Goal: Information Seeking & Learning: Learn about a topic

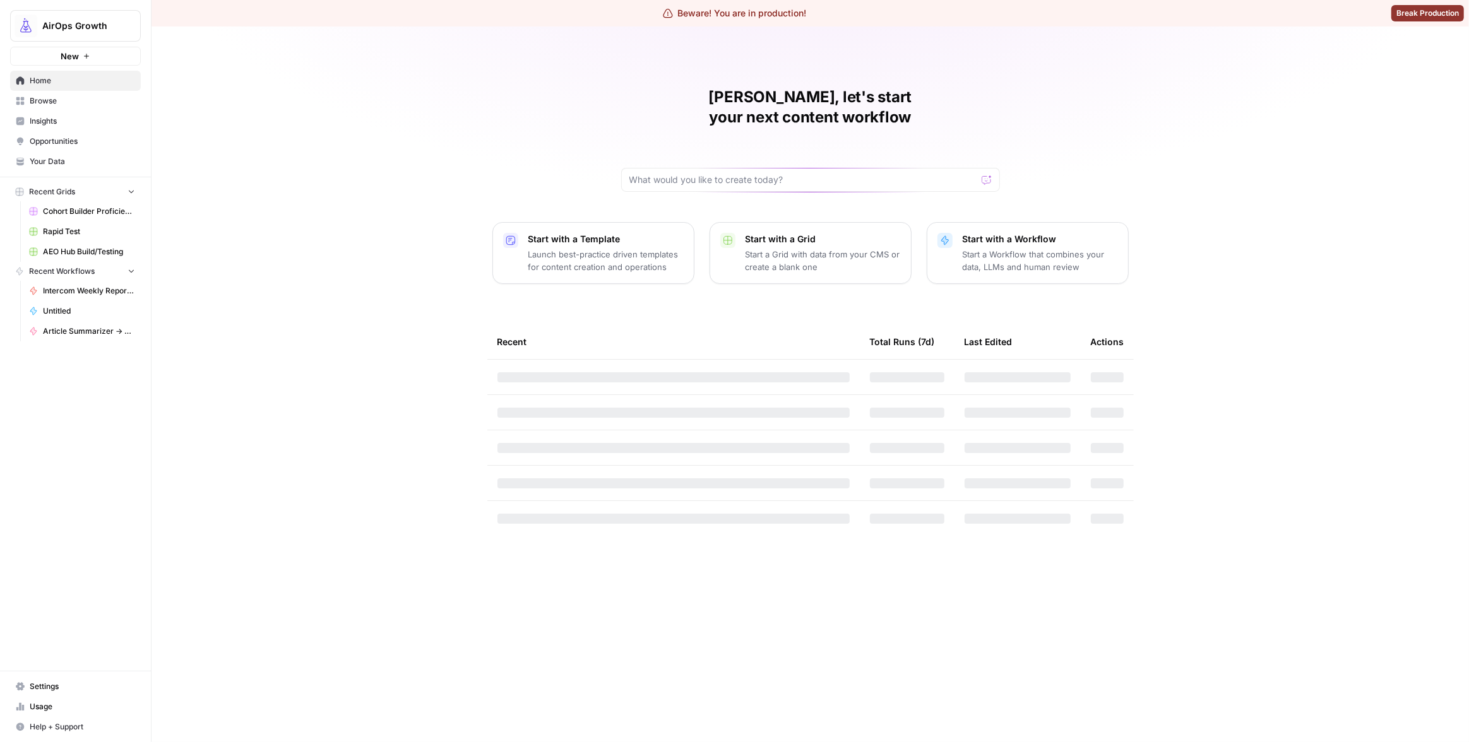
click at [56, 130] on link "Insights" at bounding box center [75, 121] width 131 height 20
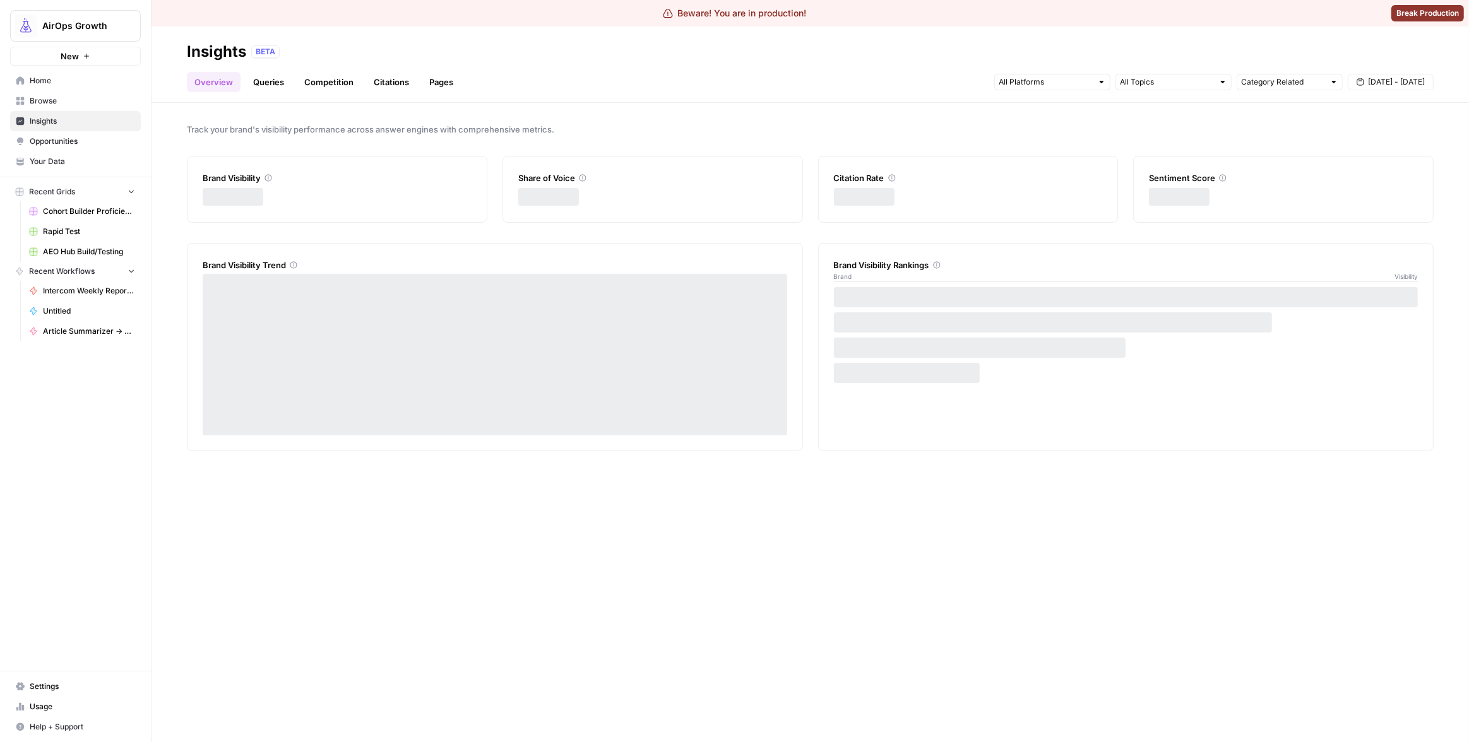
click at [267, 81] on link "Queries" at bounding box center [269, 82] width 46 height 20
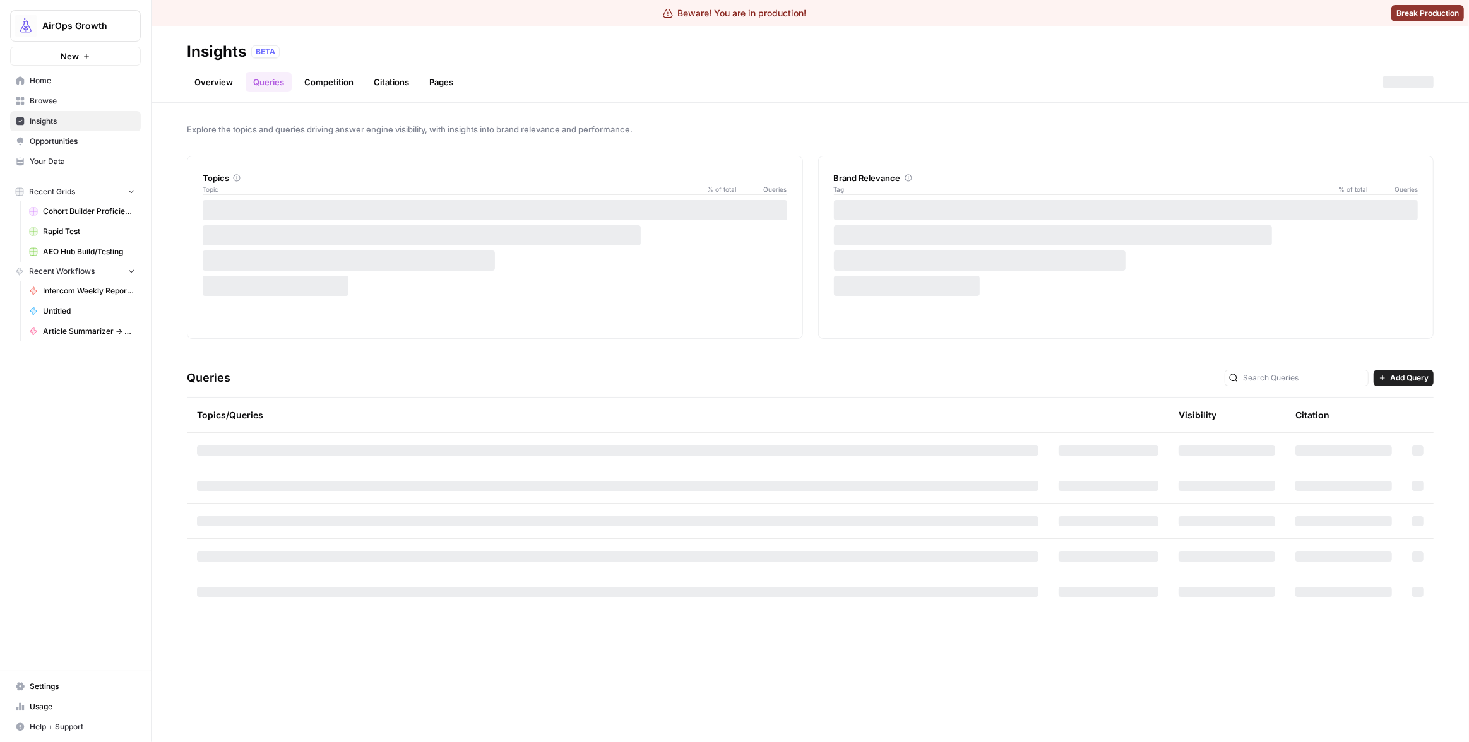
click at [380, 84] on link "Citations" at bounding box center [391, 82] width 50 height 20
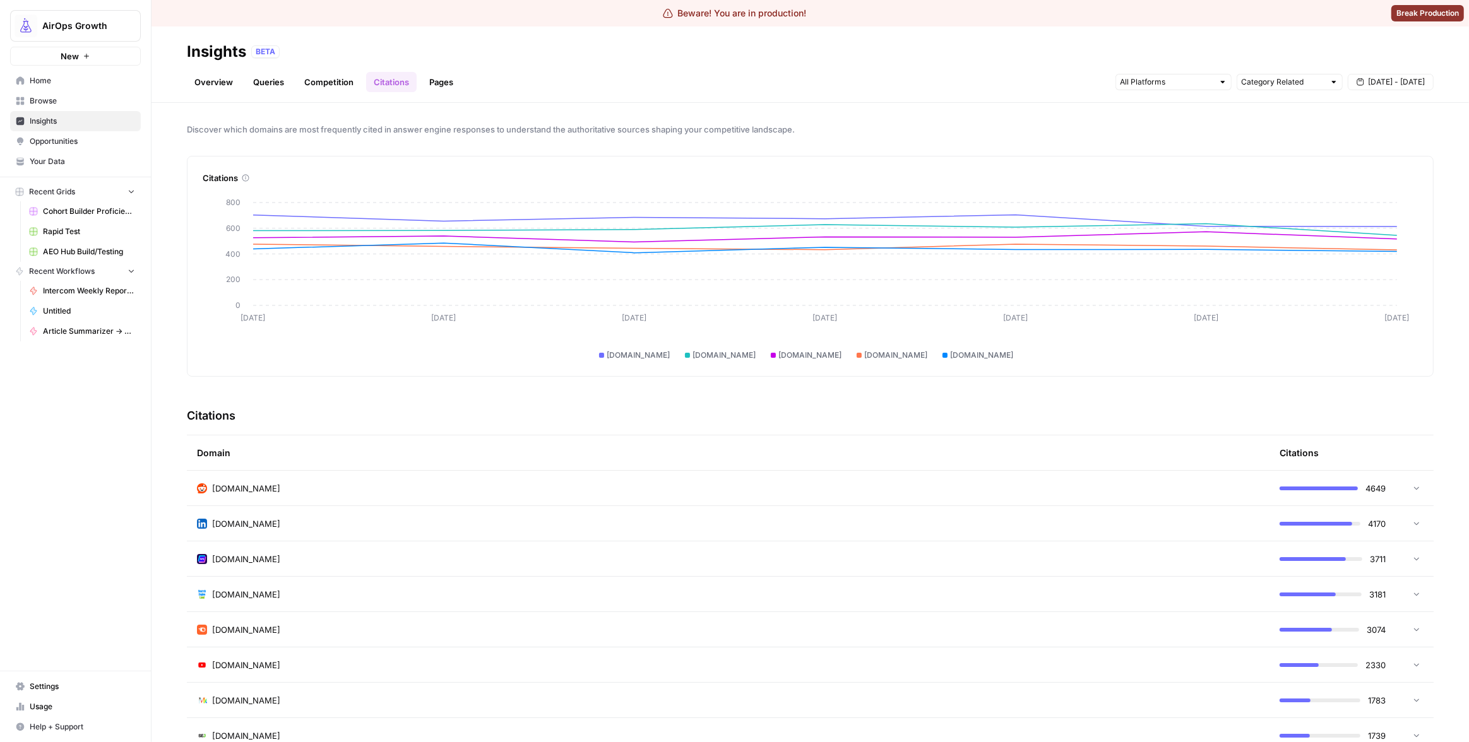
click at [333, 86] on link "Competition" at bounding box center [329, 82] width 64 height 20
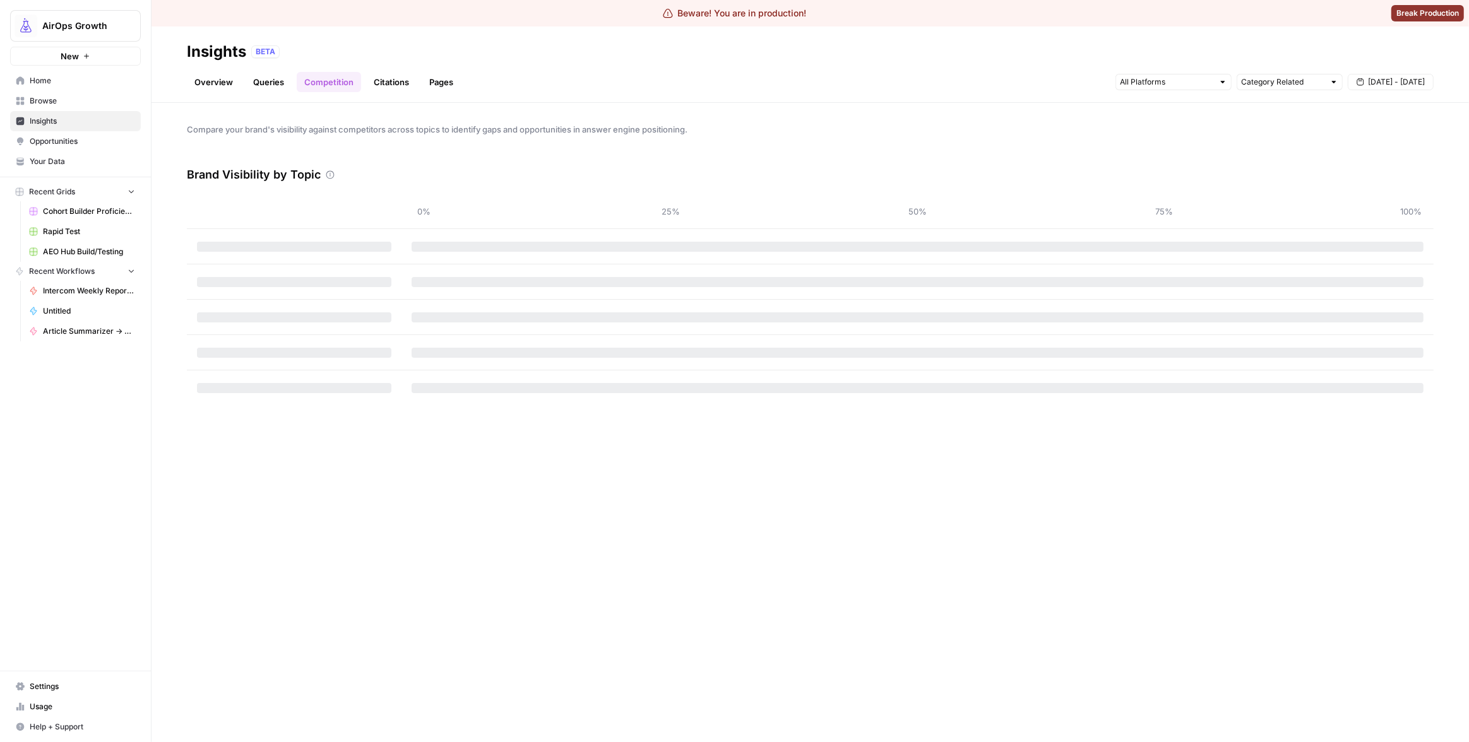
click at [279, 84] on link "Queries" at bounding box center [269, 82] width 46 height 20
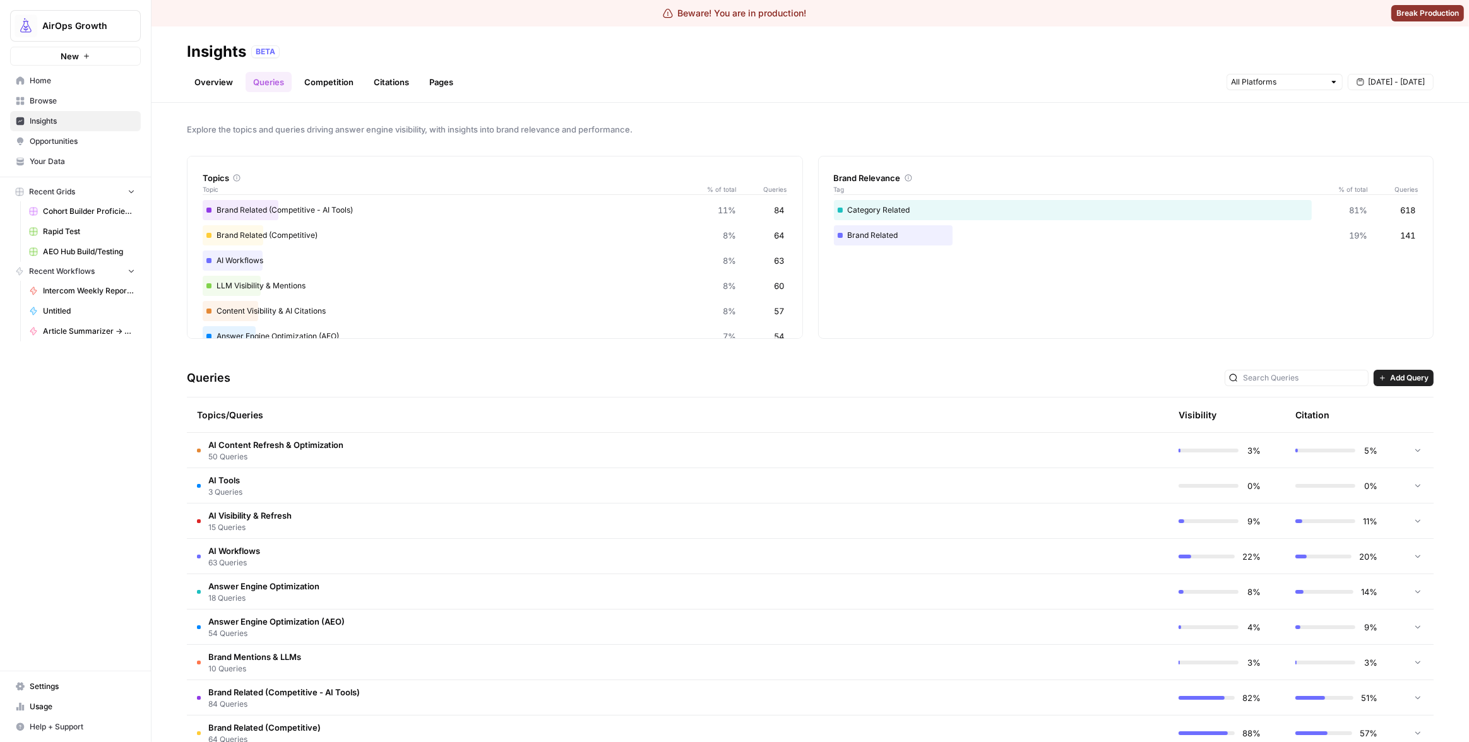
click at [730, 464] on td "AI Content Refresh & Optimization 50 Queries" at bounding box center [617, 450] width 861 height 35
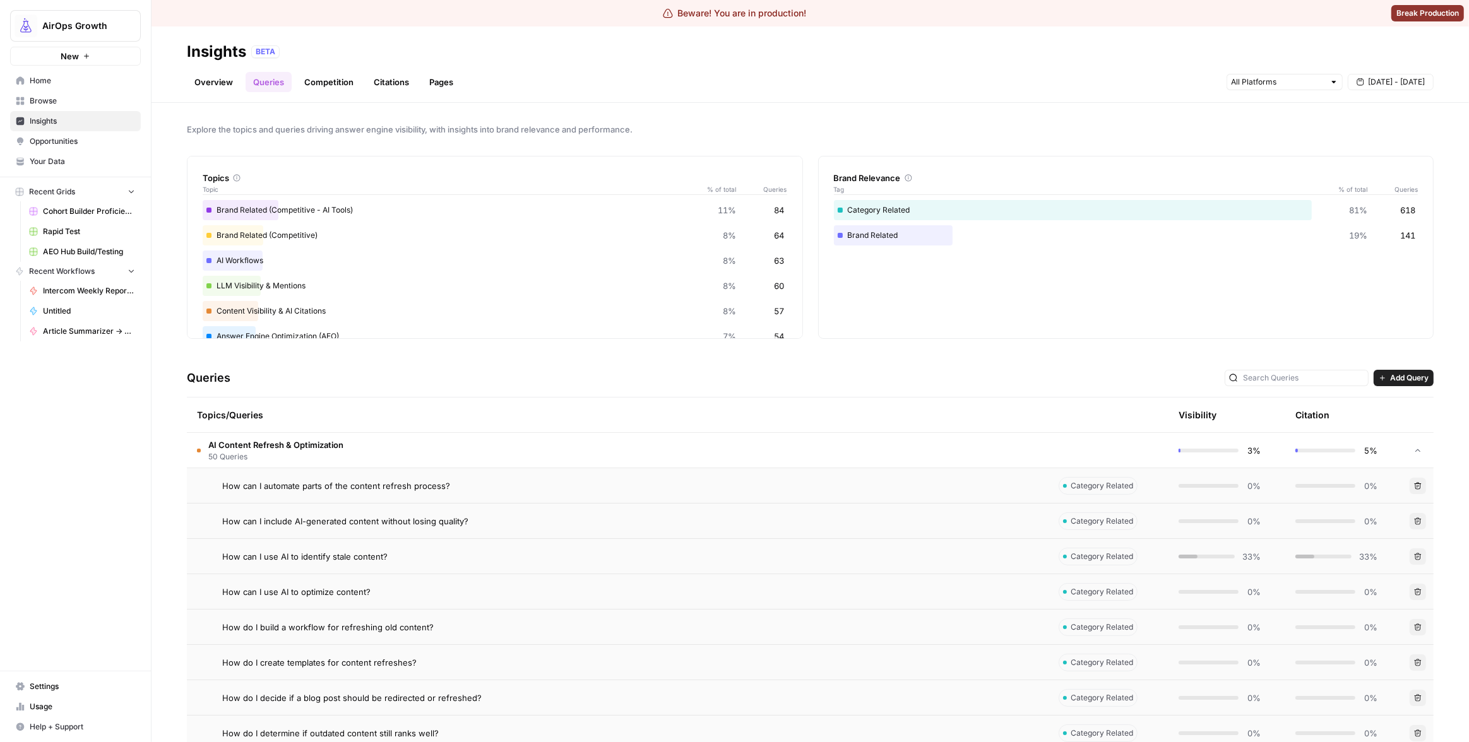
click at [231, 90] on link "Overview" at bounding box center [214, 82] width 54 height 20
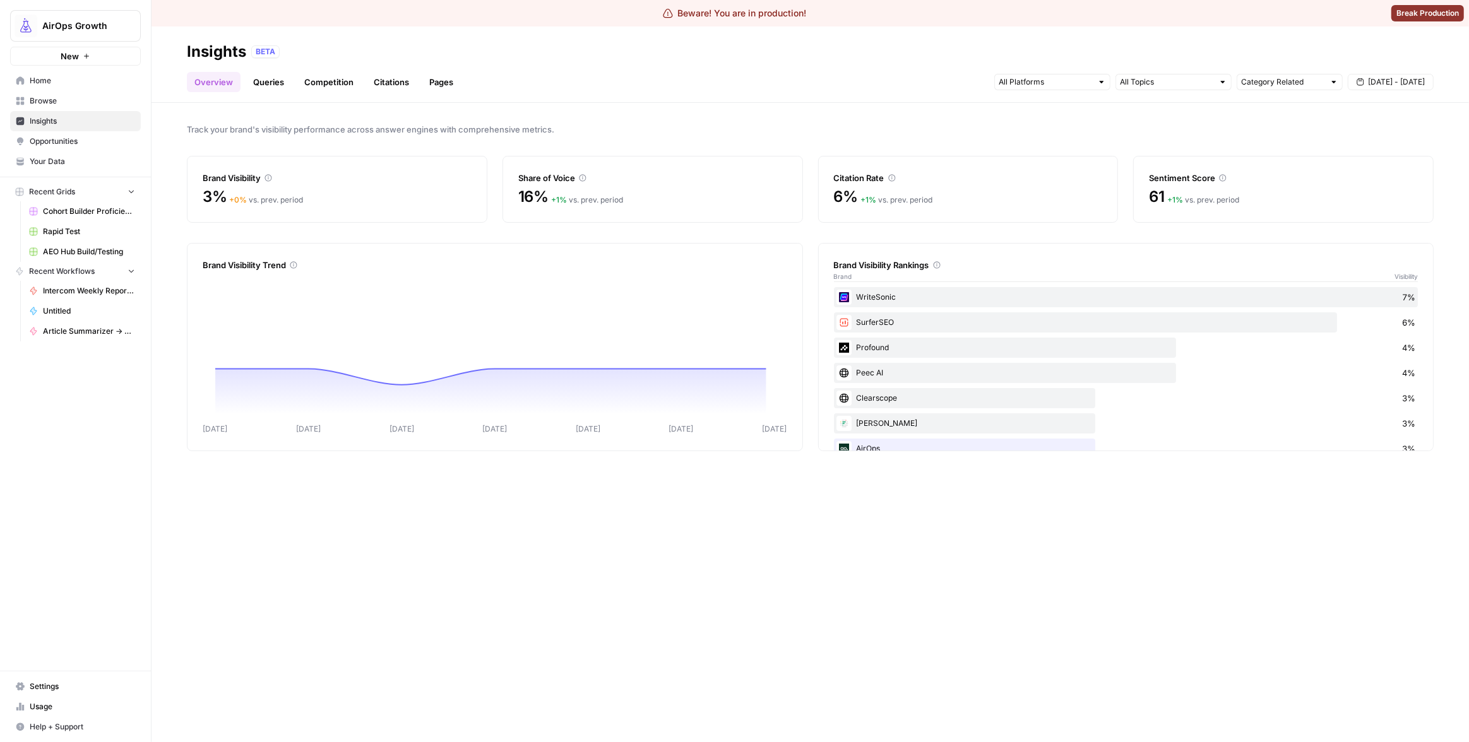
click at [438, 81] on link "Pages" at bounding box center [441, 82] width 39 height 20
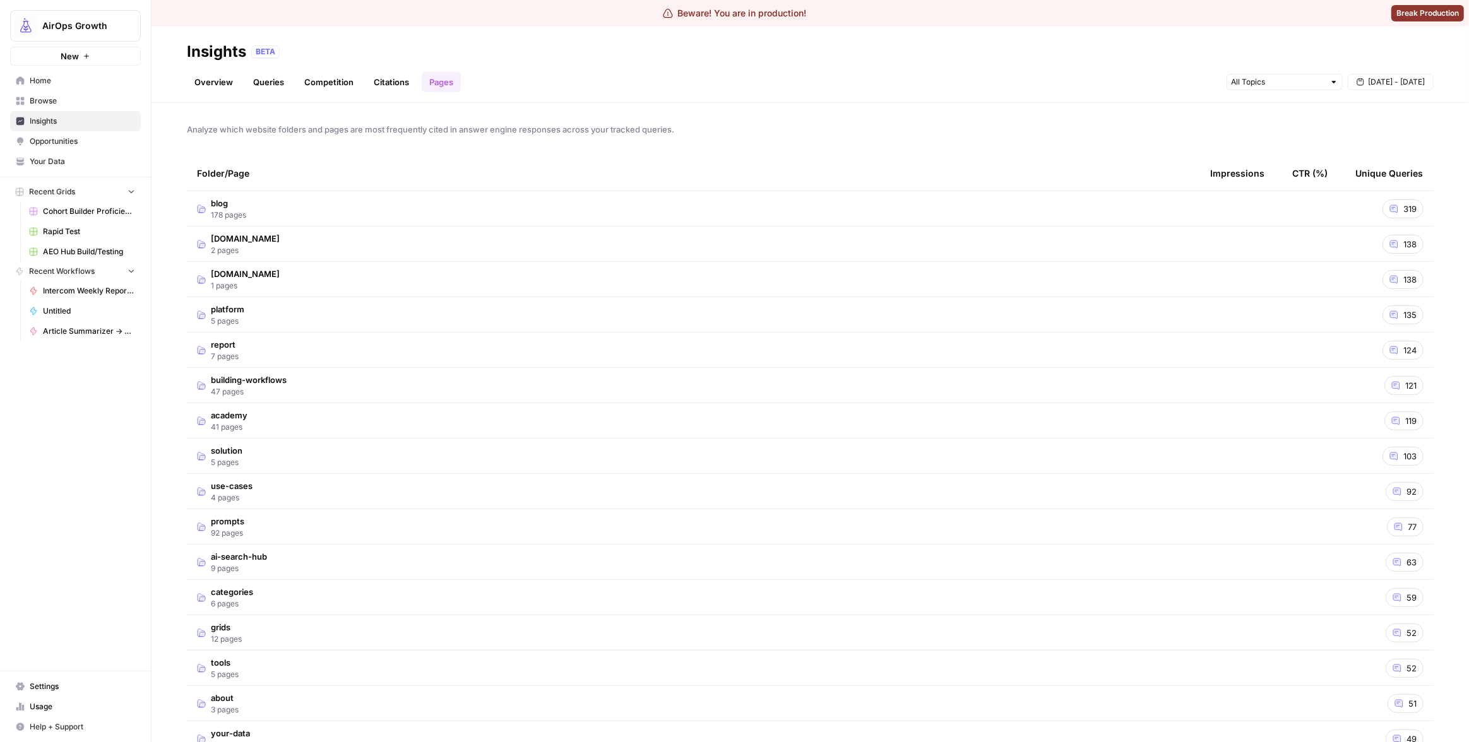
click at [918, 204] on td "blog 178 pages" at bounding box center [693, 208] width 1013 height 35
click at [658, 226] on tr "blog 178 pages 319" at bounding box center [810, 208] width 1246 height 35
click at [688, 407] on td "academy 41 pages" at bounding box center [693, 420] width 1013 height 35
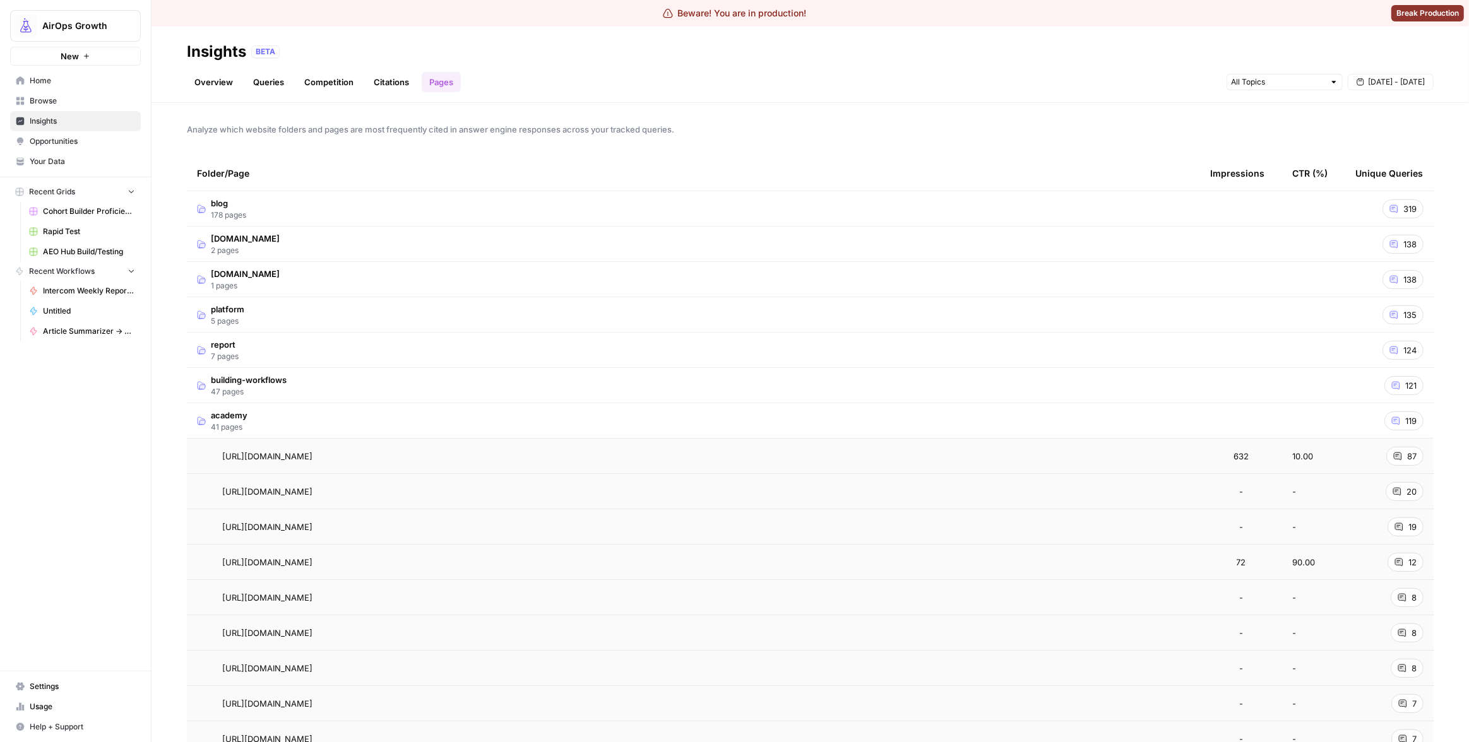
click at [385, 418] on td "academy 41 pages" at bounding box center [693, 420] width 1013 height 35
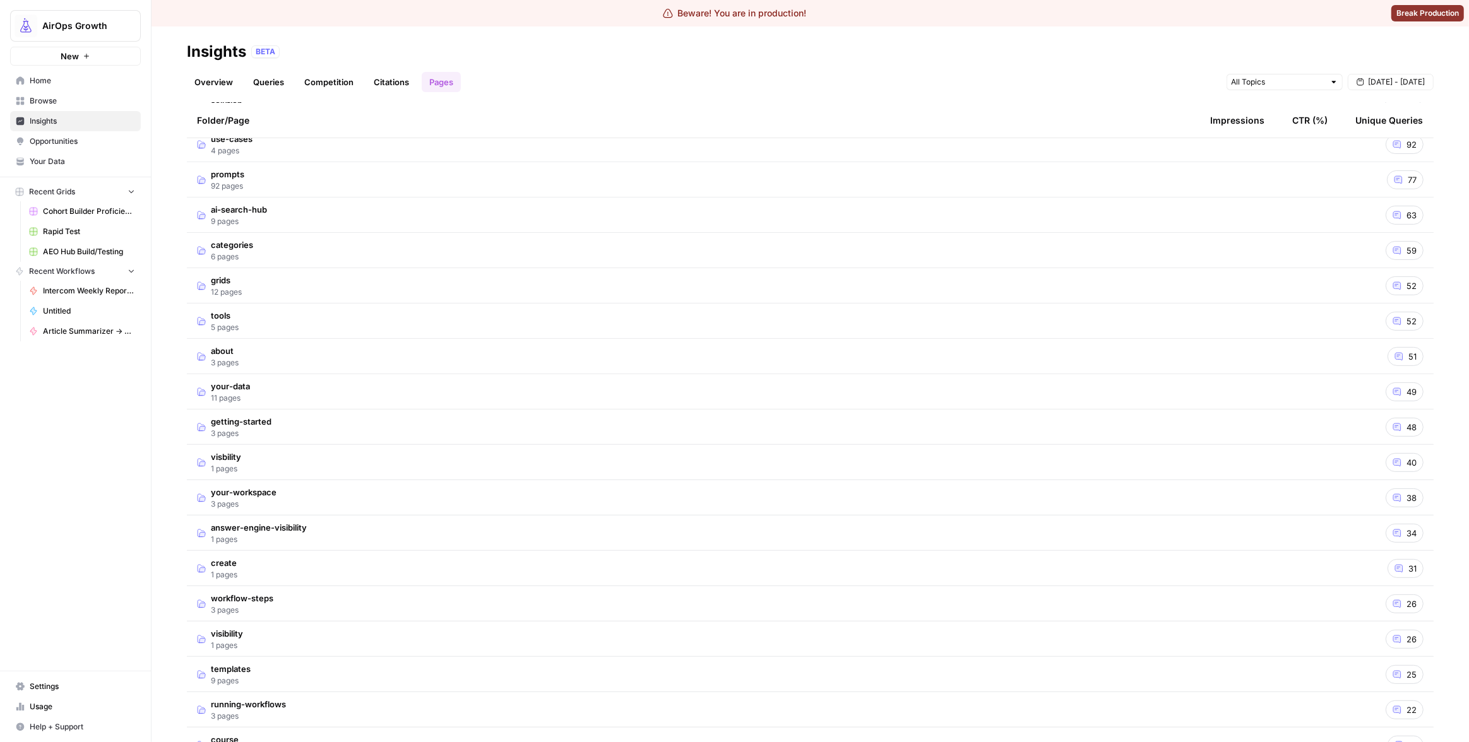
scroll to position [374, 0]
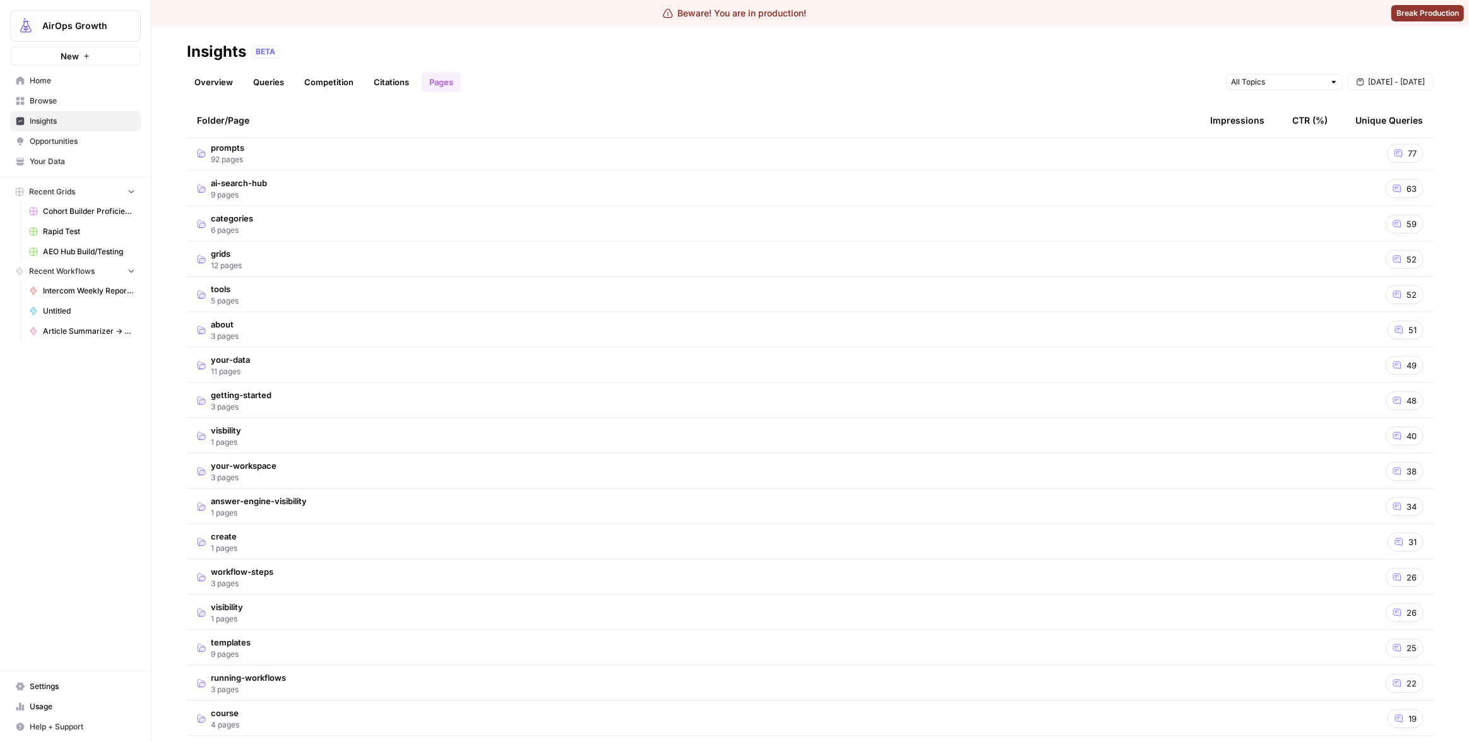
click at [343, 512] on td "answer-engine-visibility 1 pages" at bounding box center [693, 506] width 1013 height 35
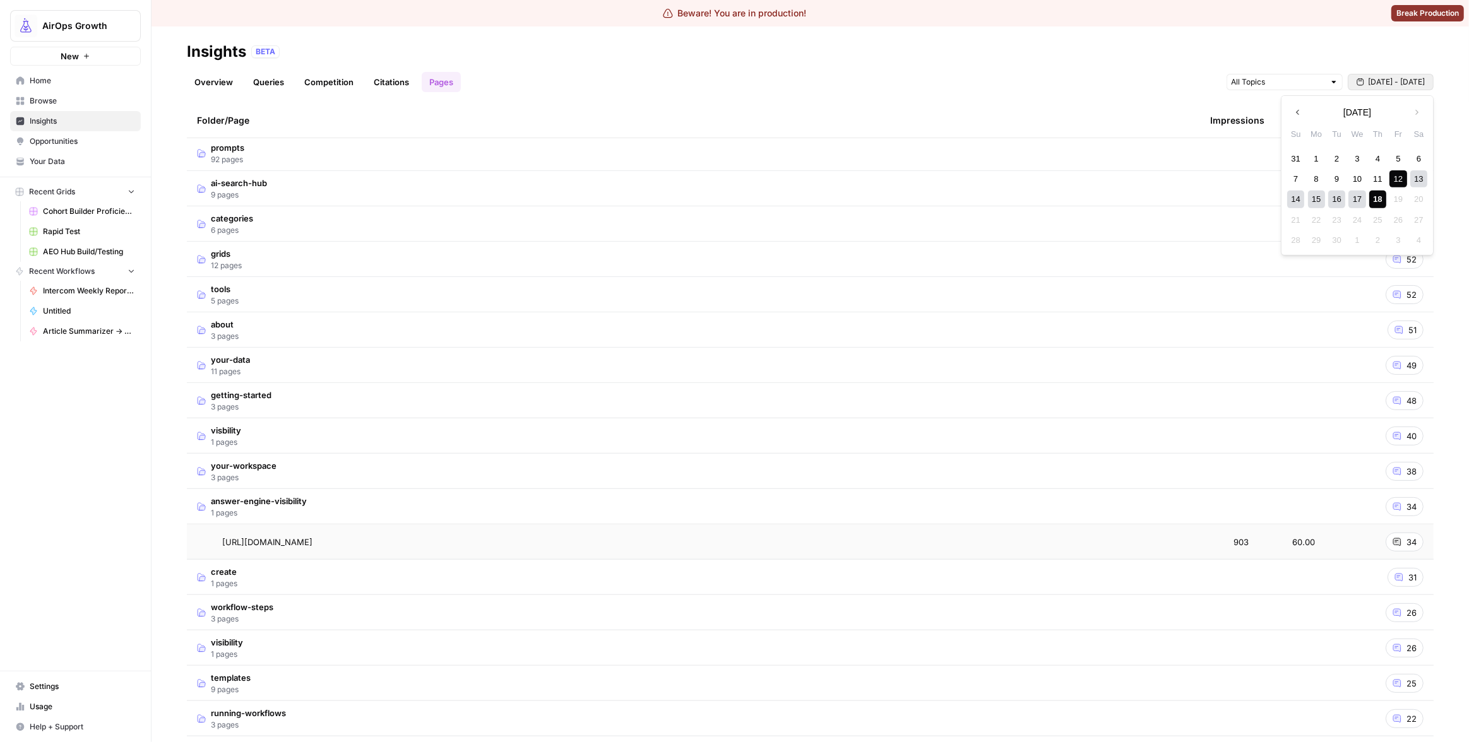
click at [1387, 83] on span "[DATE] - [DATE]" at bounding box center [1396, 81] width 57 height 11
click at [1298, 113] on icon "button" at bounding box center [1297, 112] width 9 height 9
click at [1316, 219] on div "18" at bounding box center [1316, 219] width 17 height 17
click at [1421, 115] on button "Next month" at bounding box center [1416, 112] width 23 height 23
click at [1376, 192] on div "18" at bounding box center [1377, 199] width 17 height 17
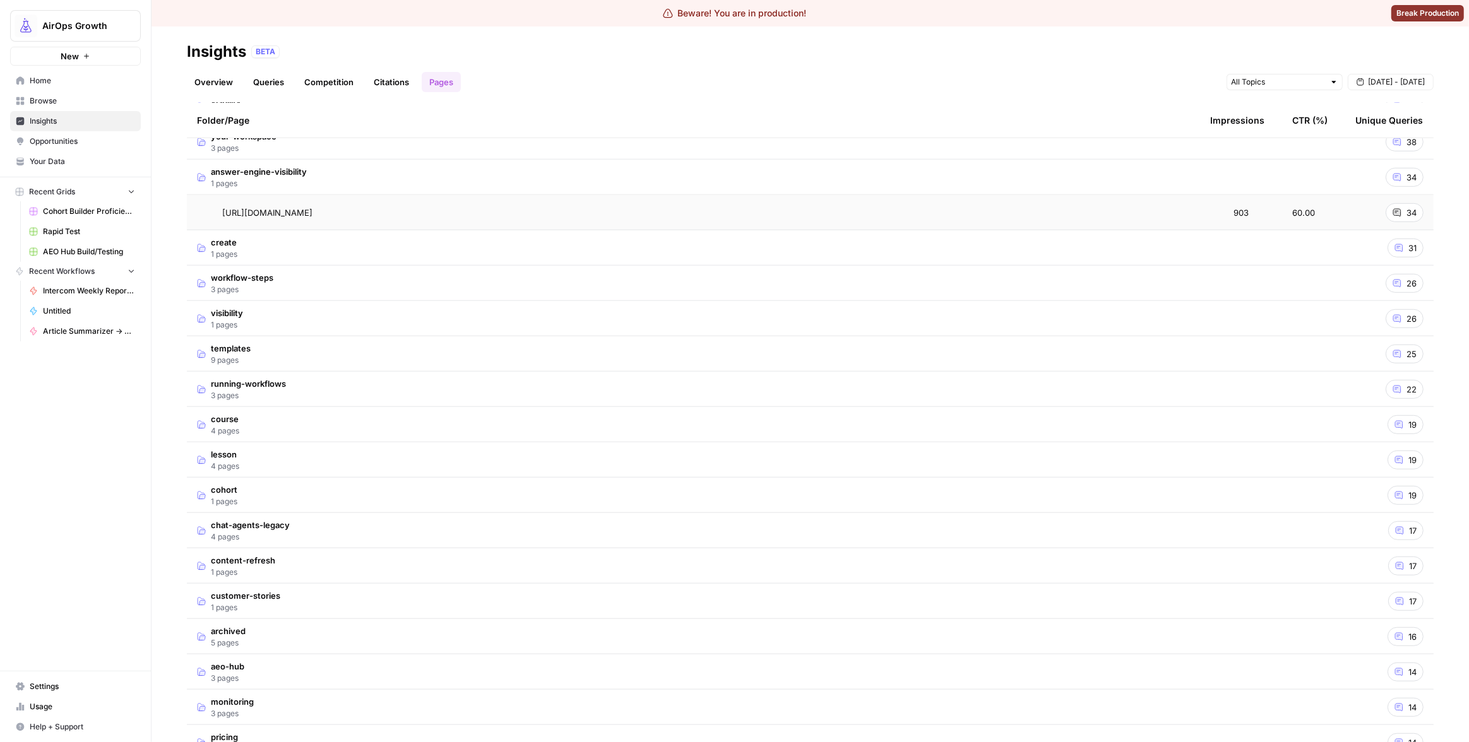
scroll to position [711, 0]
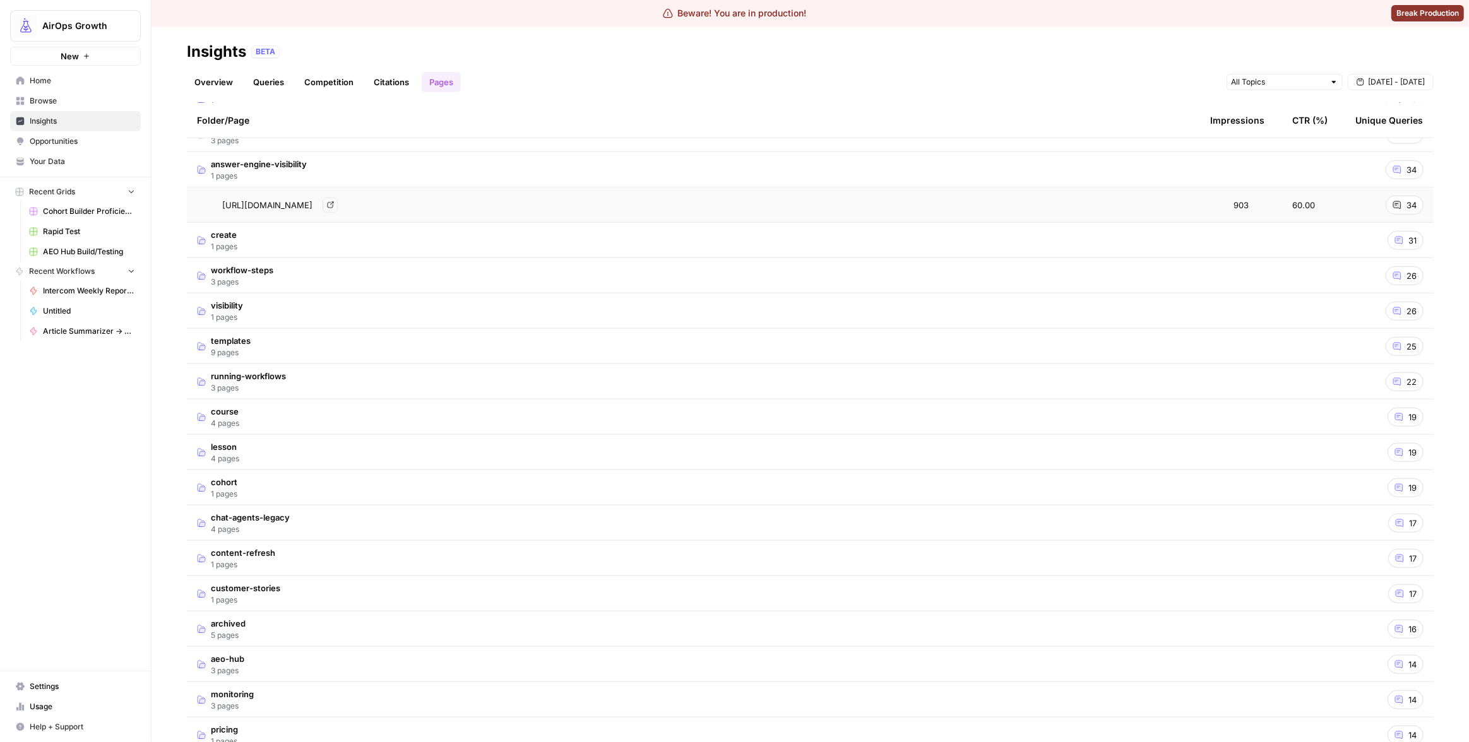
click at [1171, 208] on div "[URL][DOMAIN_NAME] Go to page" at bounding box center [693, 205] width 993 height 15
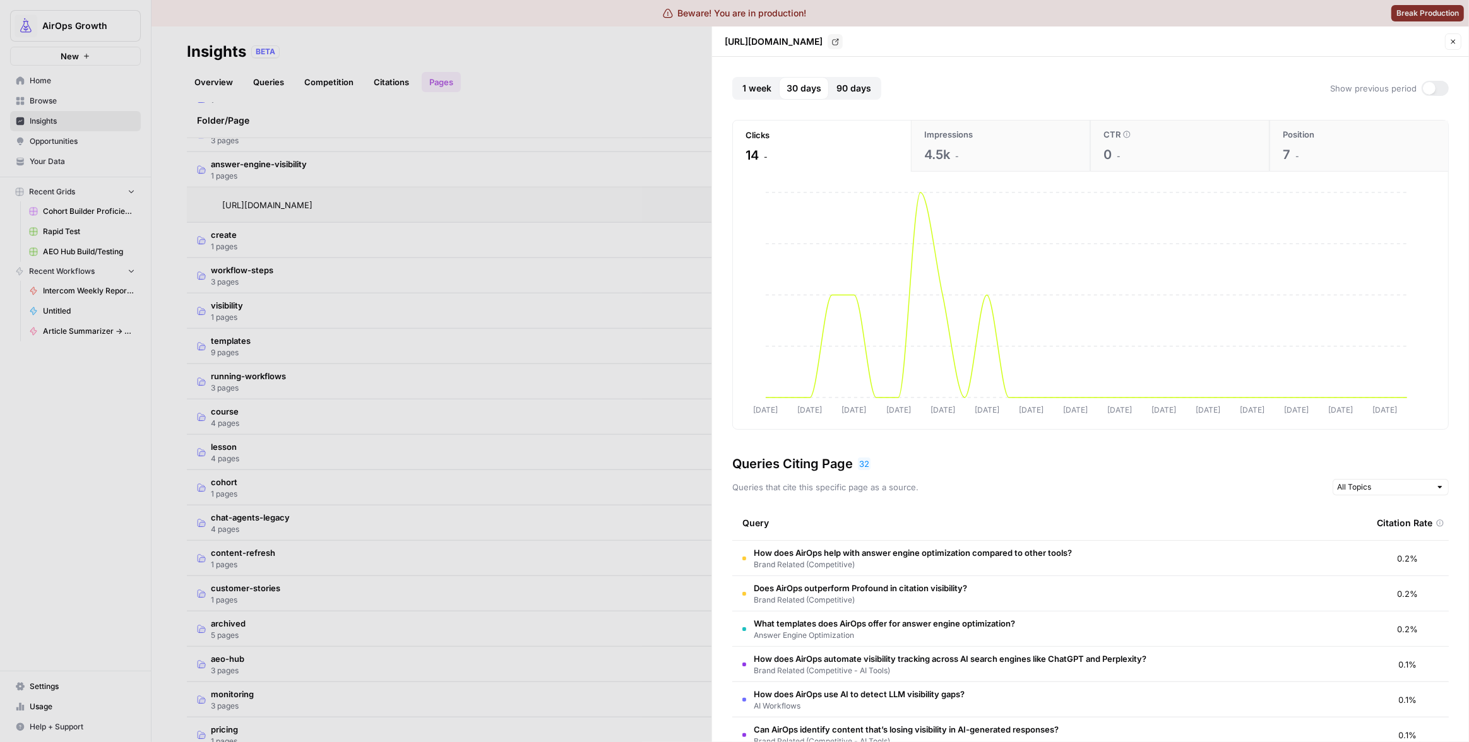
click at [957, 143] on button "Impressions 4.5k -" at bounding box center [1000, 146] width 179 height 51
click at [746, 93] on span "1 week" at bounding box center [756, 88] width 29 height 13
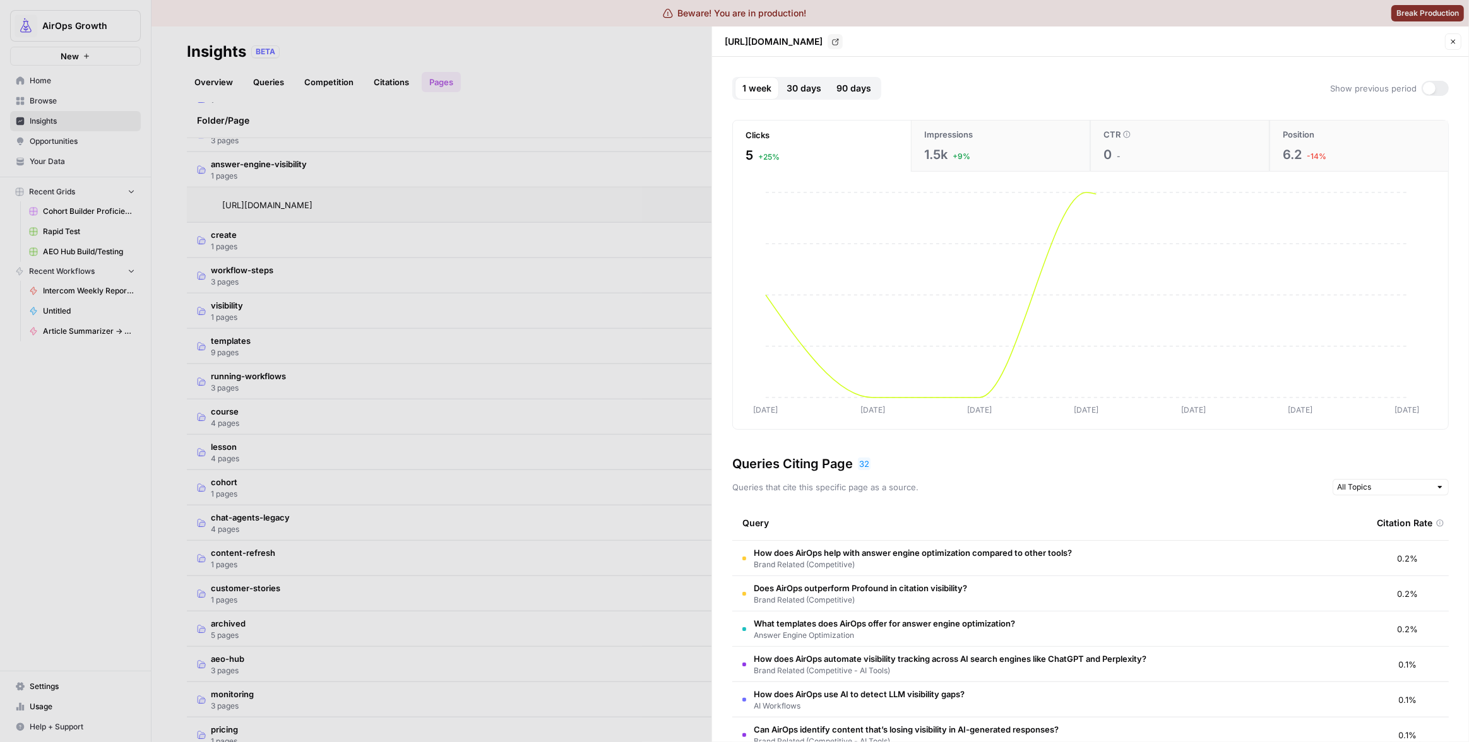
click at [790, 86] on span "30 days" at bounding box center [803, 88] width 35 height 13
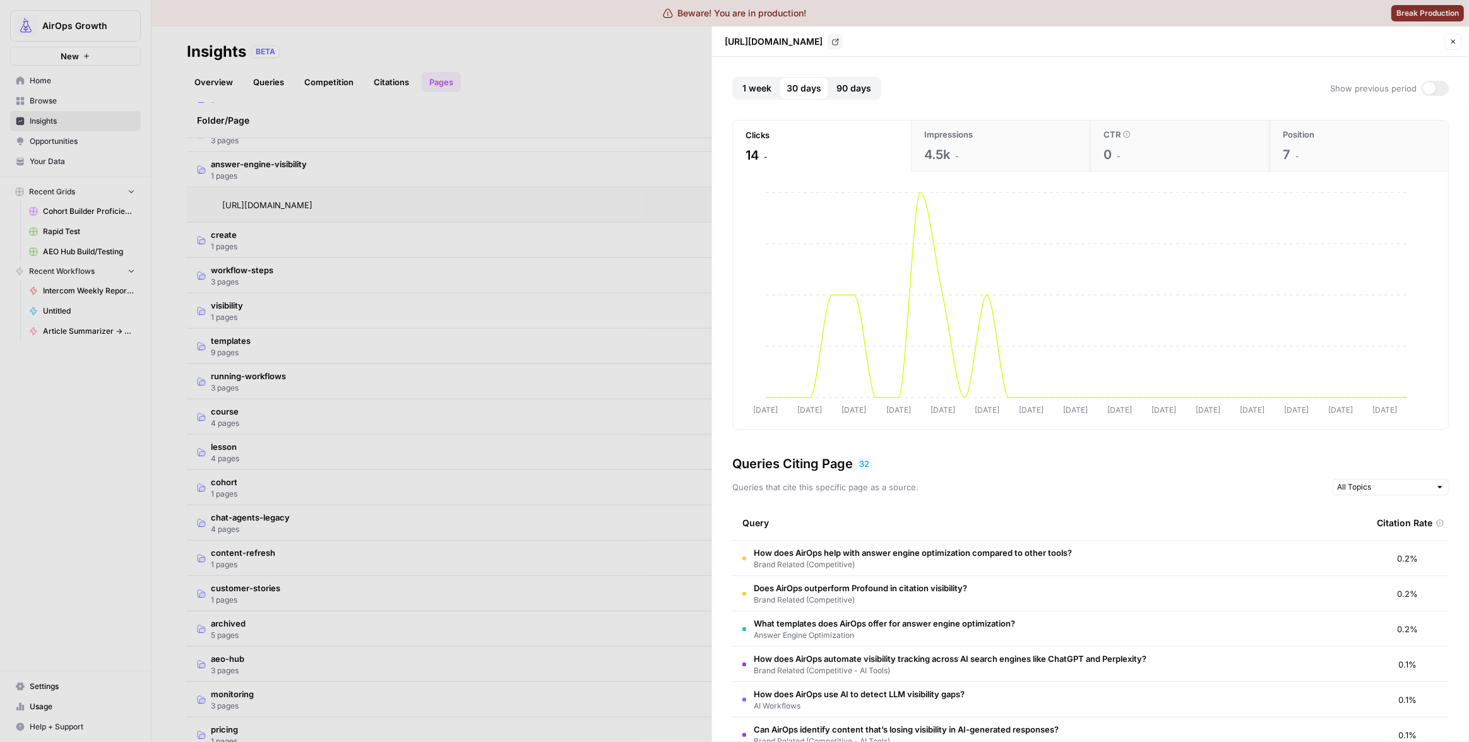
click at [743, 90] on span "1 week" at bounding box center [756, 88] width 29 height 13
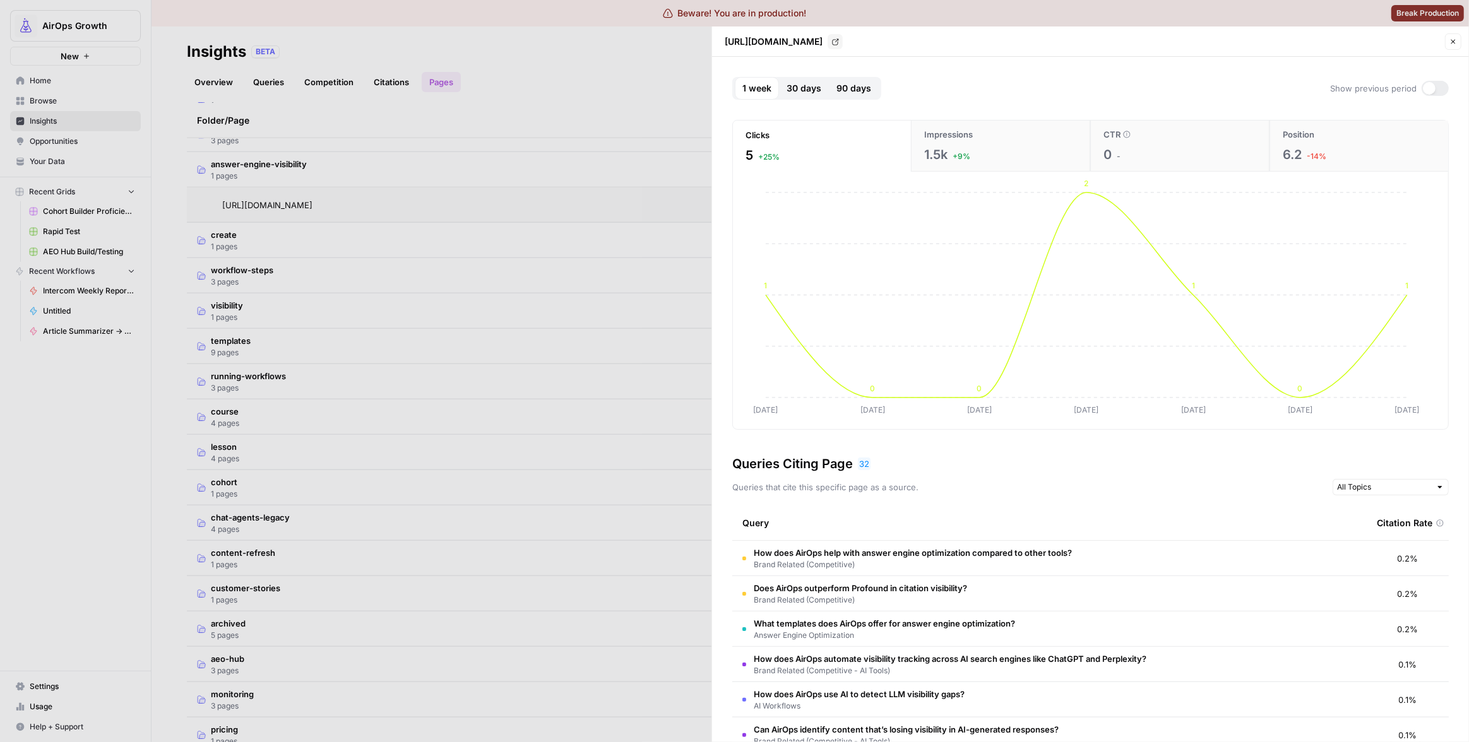
click at [943, 153] on span "1.5k" at bounding box center [935, 155] width 23 height 18
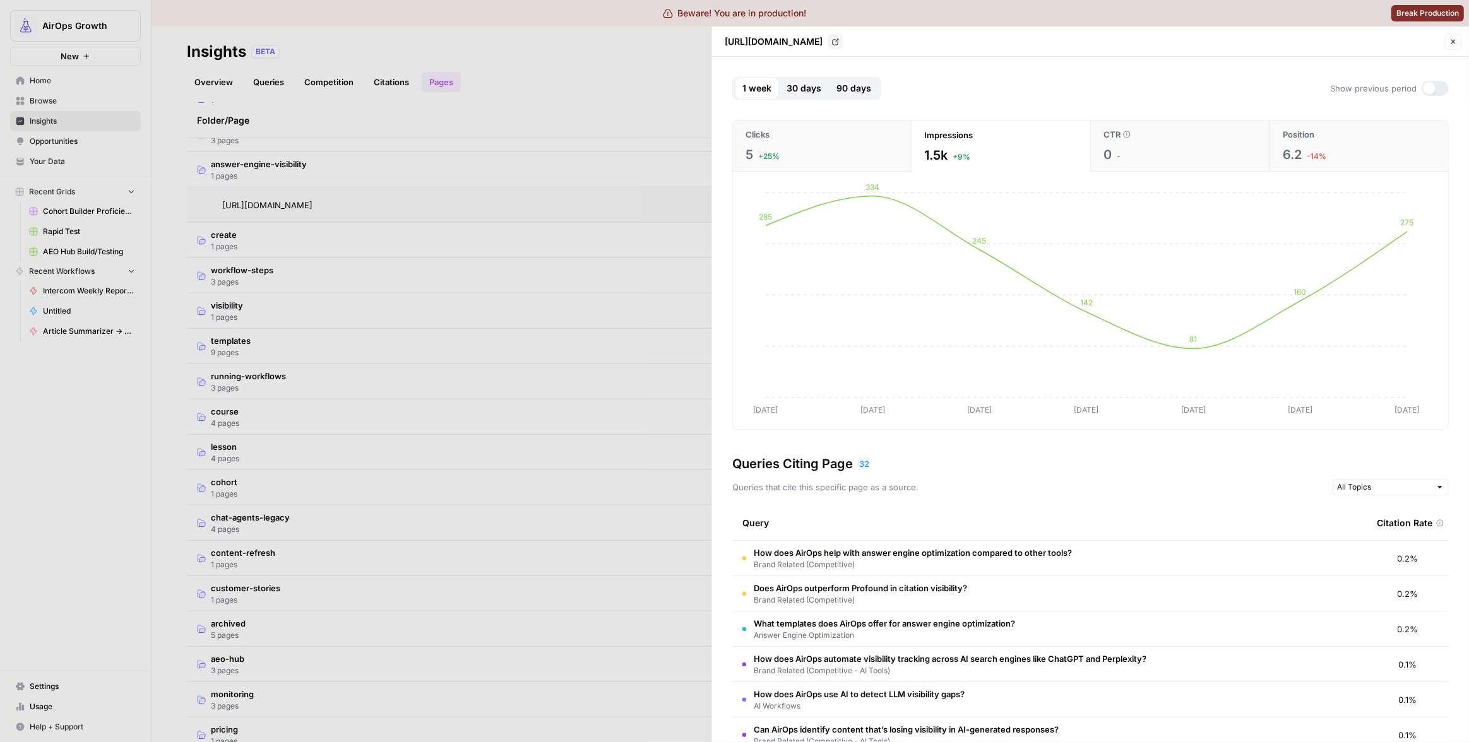
click at [778, 151] on span "+25%" at bounding box center [768, 156] width 21 height 11
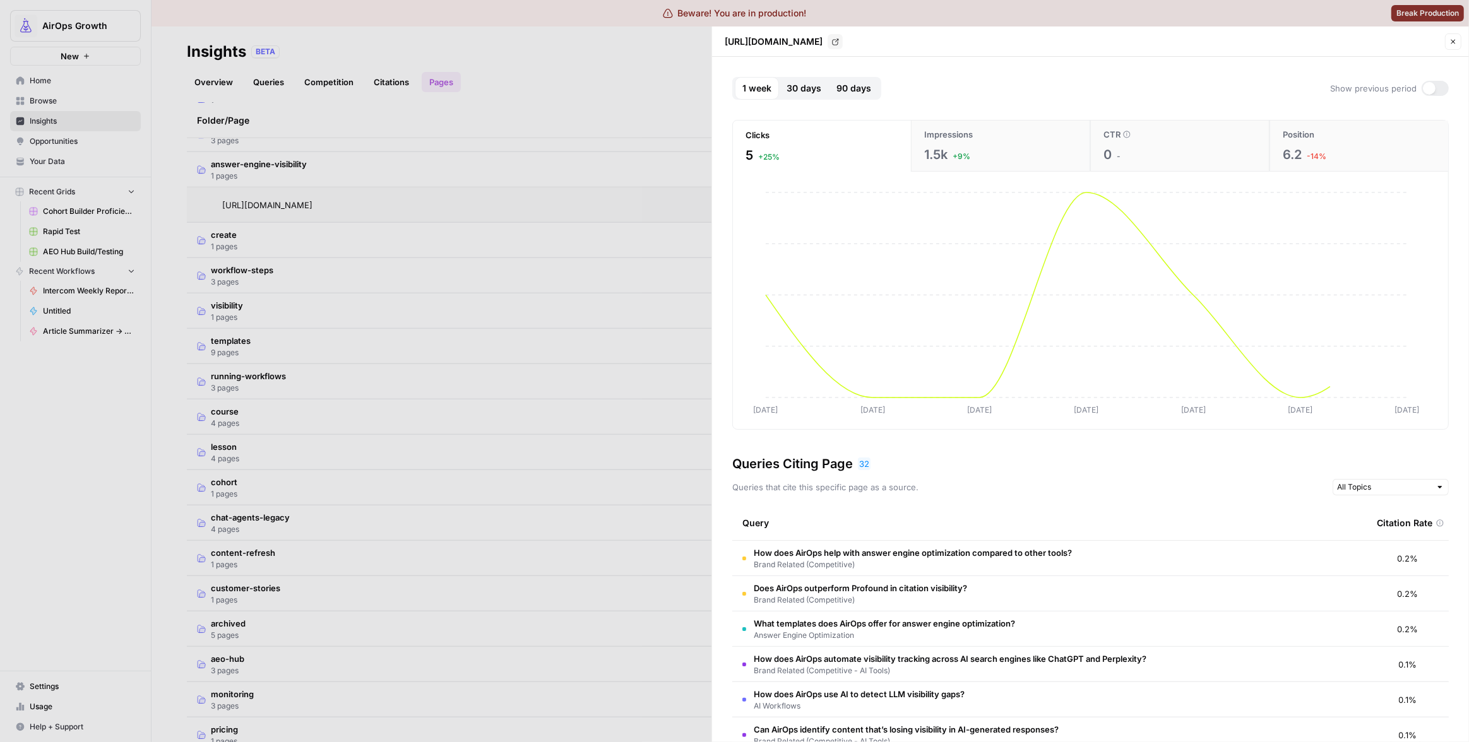
click at [962, 140] on span "Impressions" at bounding box center [948, 134] width 49 height 13
click at [800, 93] on span "30 days" at bounding box center [803, 88] width 35 height 13
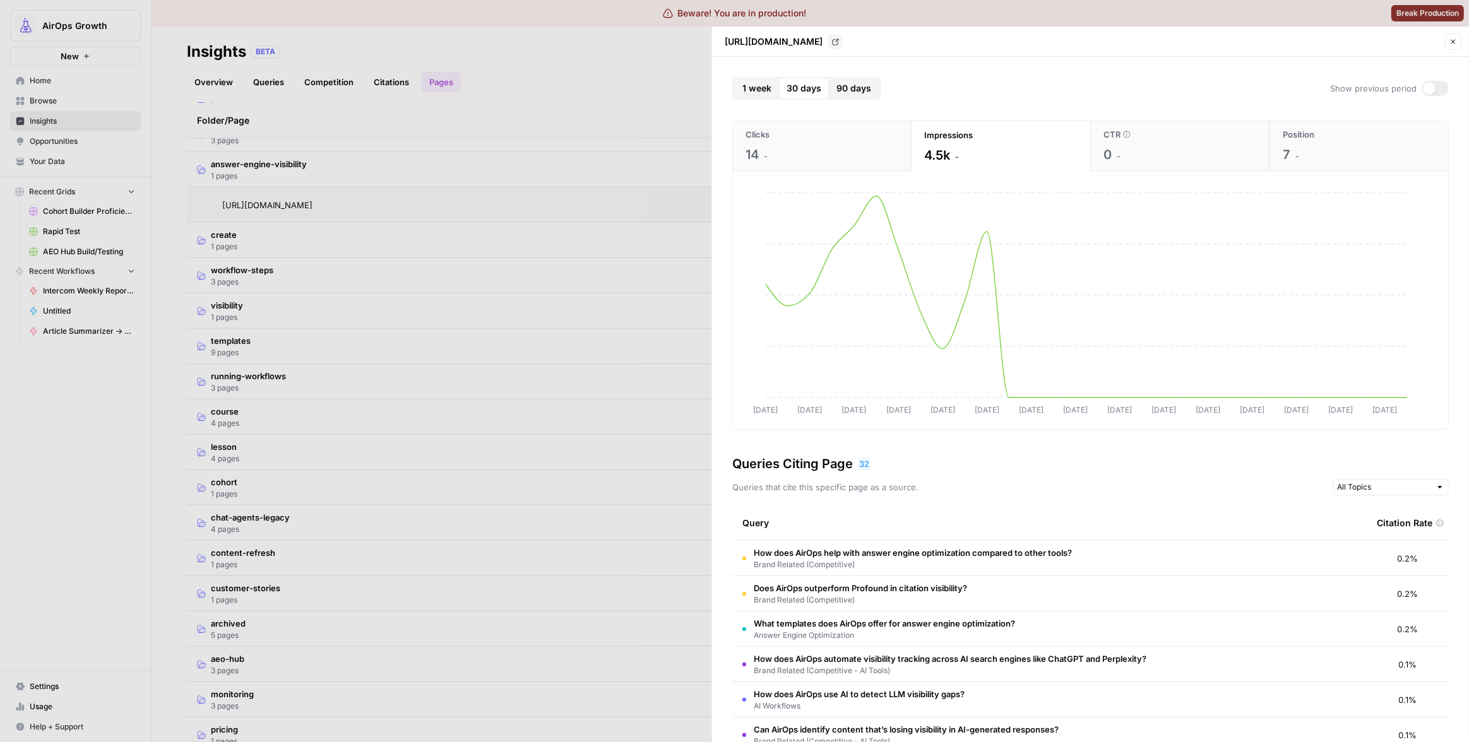
click at [843, 85] on span "90 days" at bounding box center [853, 88] width 35 height 13
click at [801, 90] on span "30 days" at bounding box center [803, 88] width 35 height 13
click at [763, 88] on span "1 week" at bounding box center [756, 88] width 29 height 13
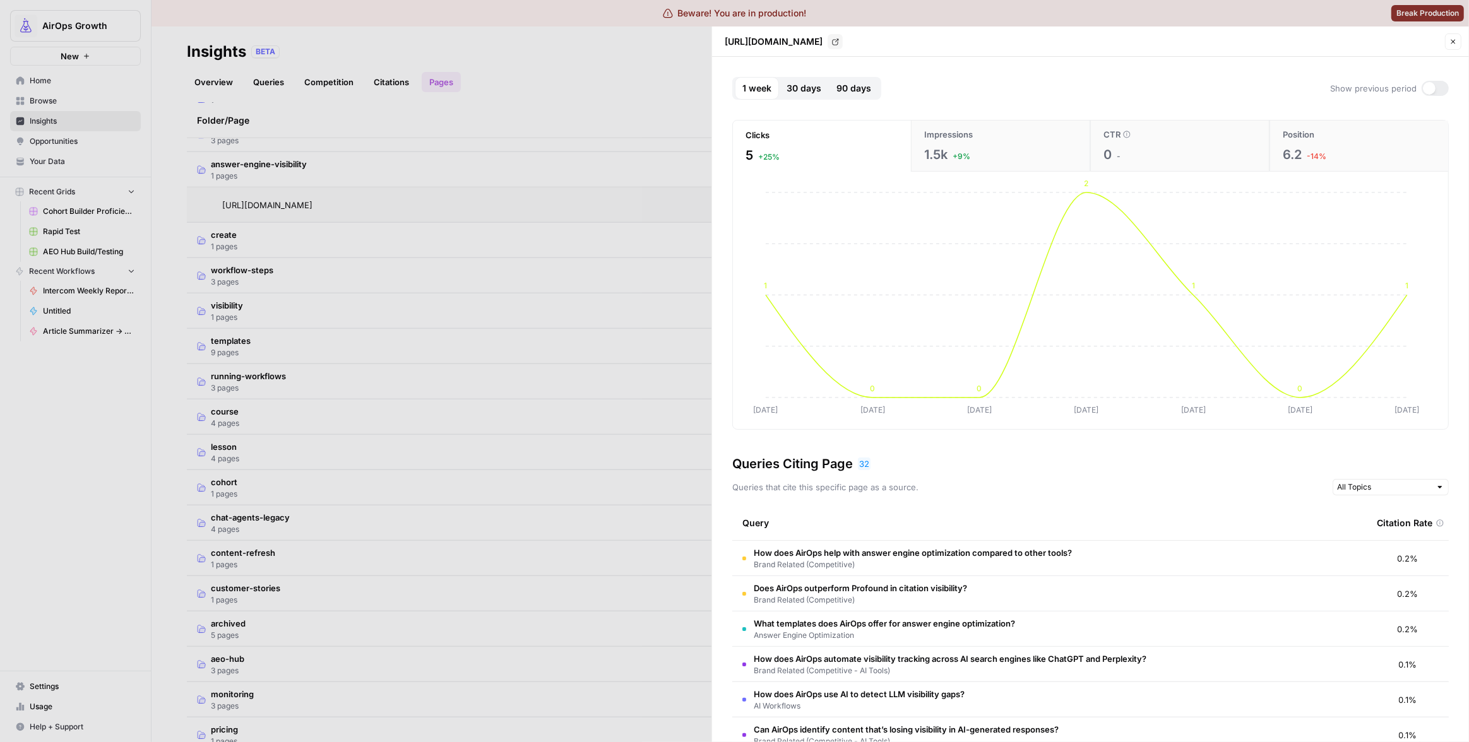
click at [789, 86] on span "30 days" at bounding box center [803, 88] width 35 height 13
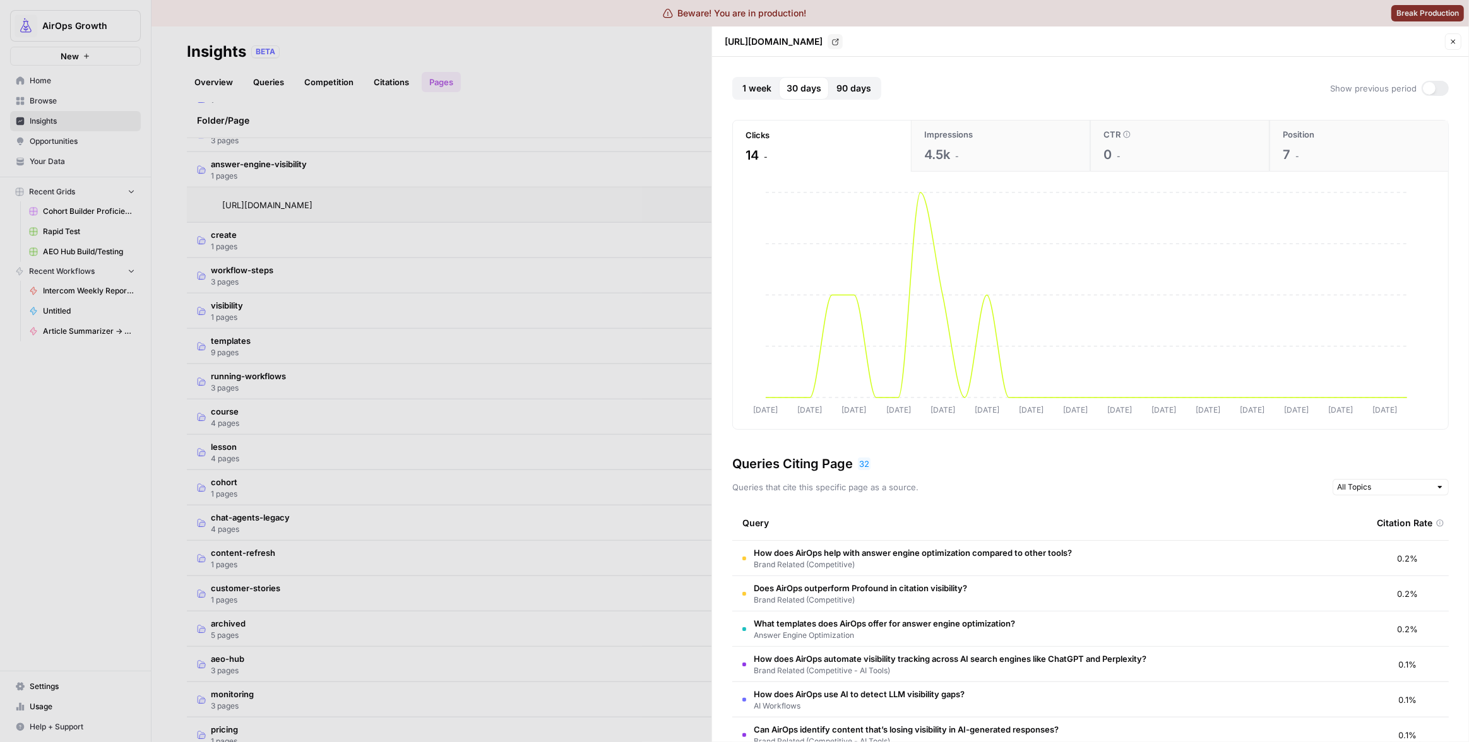
click at [1426, 86] on div at bounding box center [1429, 88] width 13 height 13
click at [1001, 139] on div "Impressions" at bounding box center [1000, 134] width 153 height 13
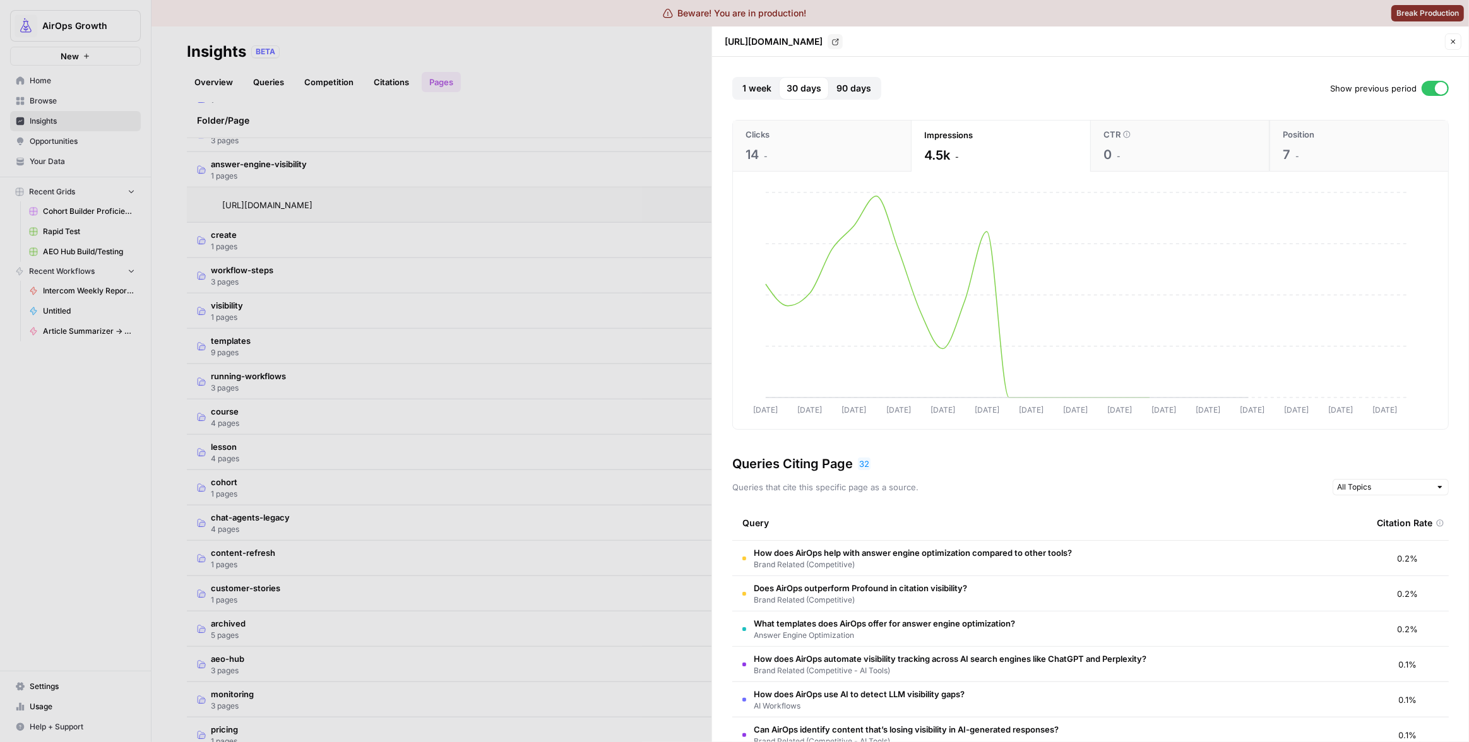
click at [839, 145] on button "Clicks 14 -" at bounding box center [822, 146] width 179 height 51
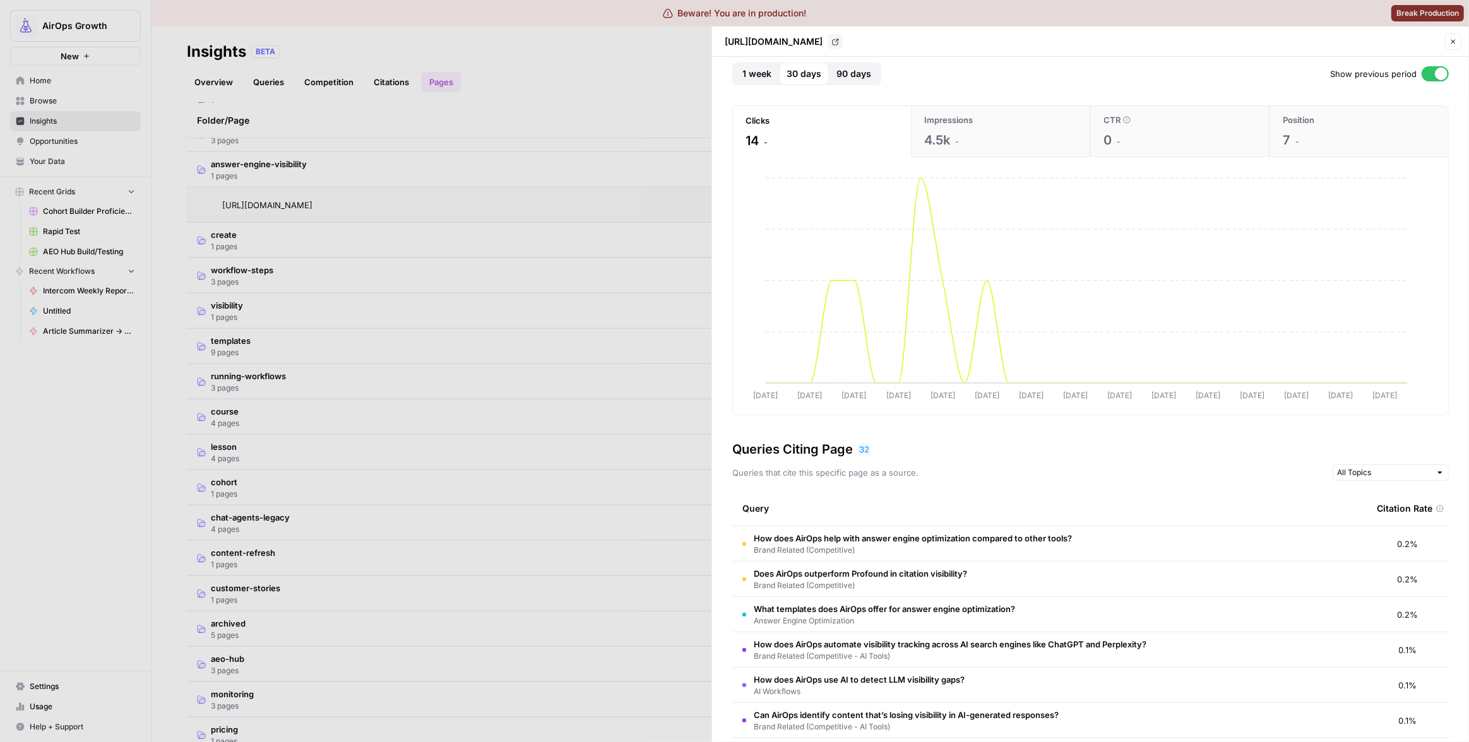
click at [1412, 75] on div "Show previous period" at bounding box center [1389, 73] width 119 height 15
click at [1421, 73] on div at bounding box center [1434, 73] width 27 height 15
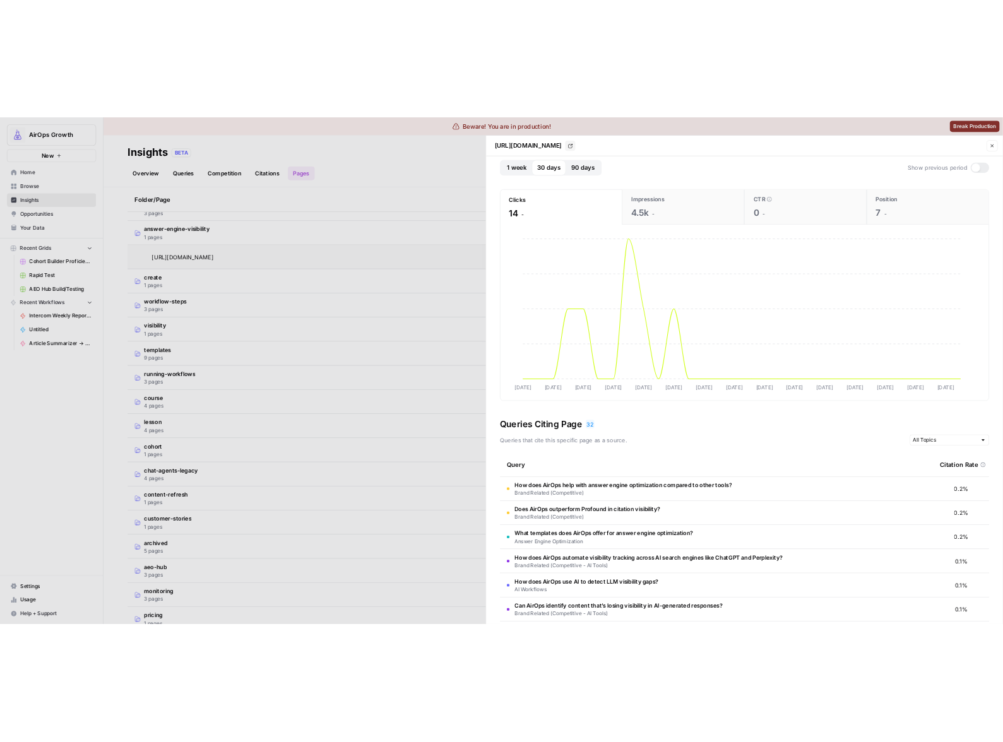
scroll to position [0, 0]
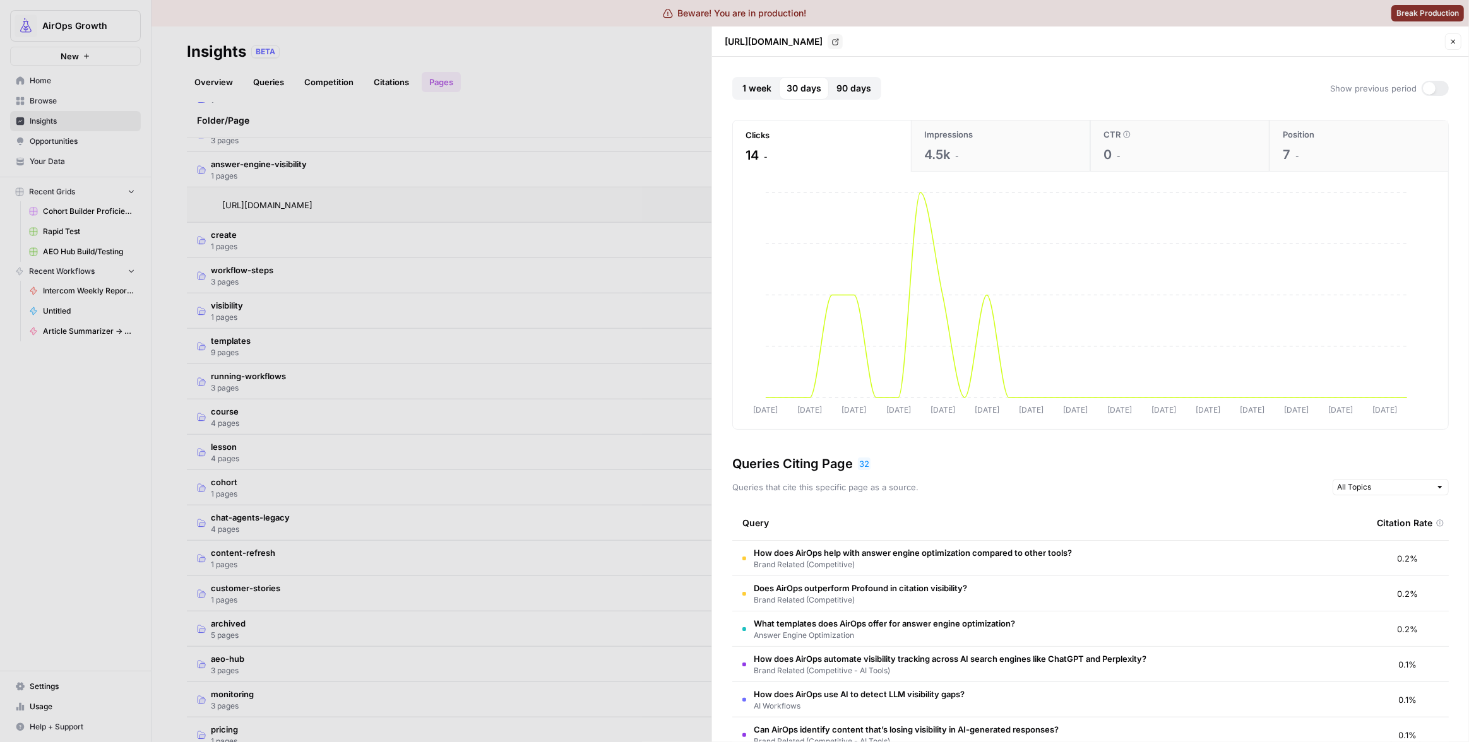
click at [605, 110] on div at bounding box center [734, 371] width 1469 height 742
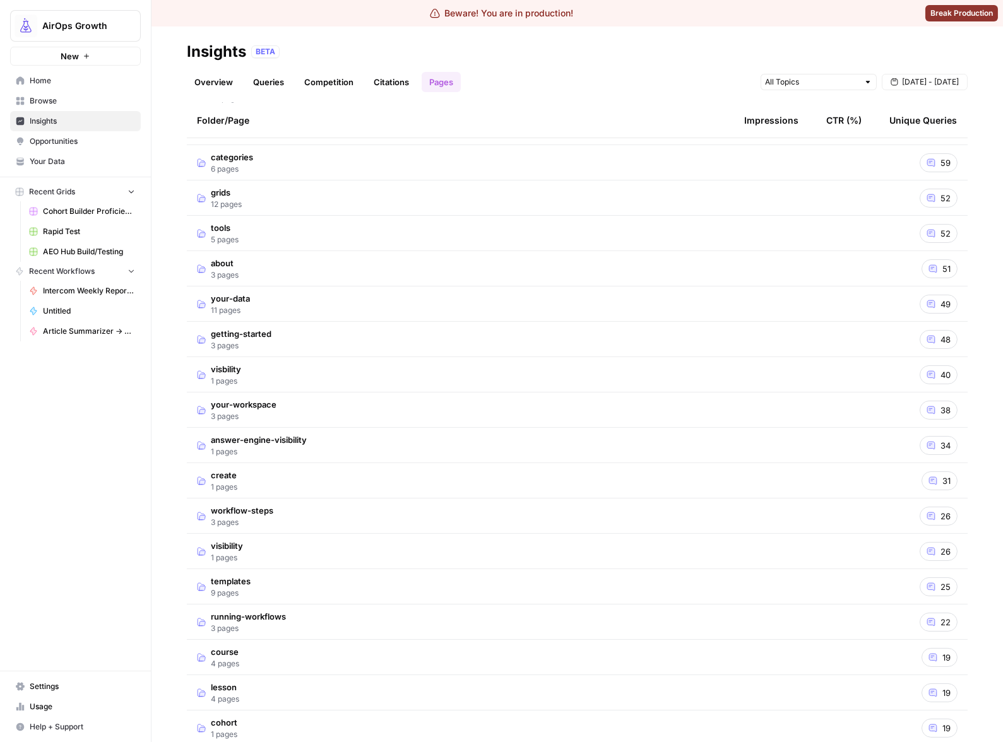
scroll to position [580, 0]
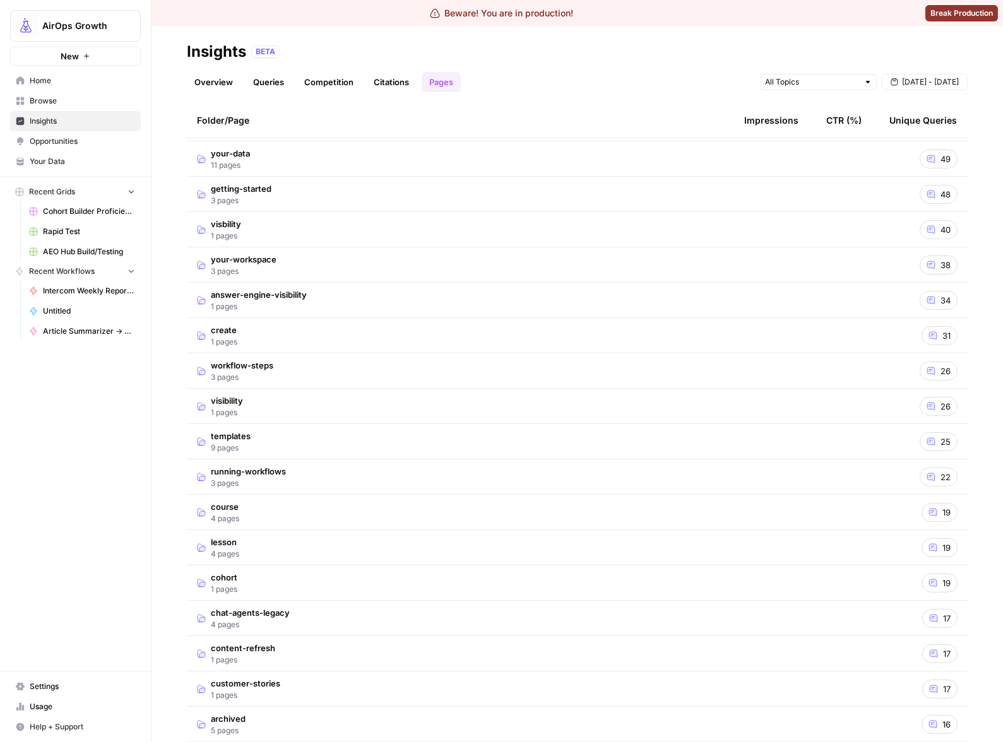
click at [417, 310] on td "answer-engine-visibility 1 pages" at bounding box center [460, 300] width 547 height 35
click at [716, 334] on td "[URL][DOMAIN_NAME]" at bounding box center [460, 335] width 547 height 35
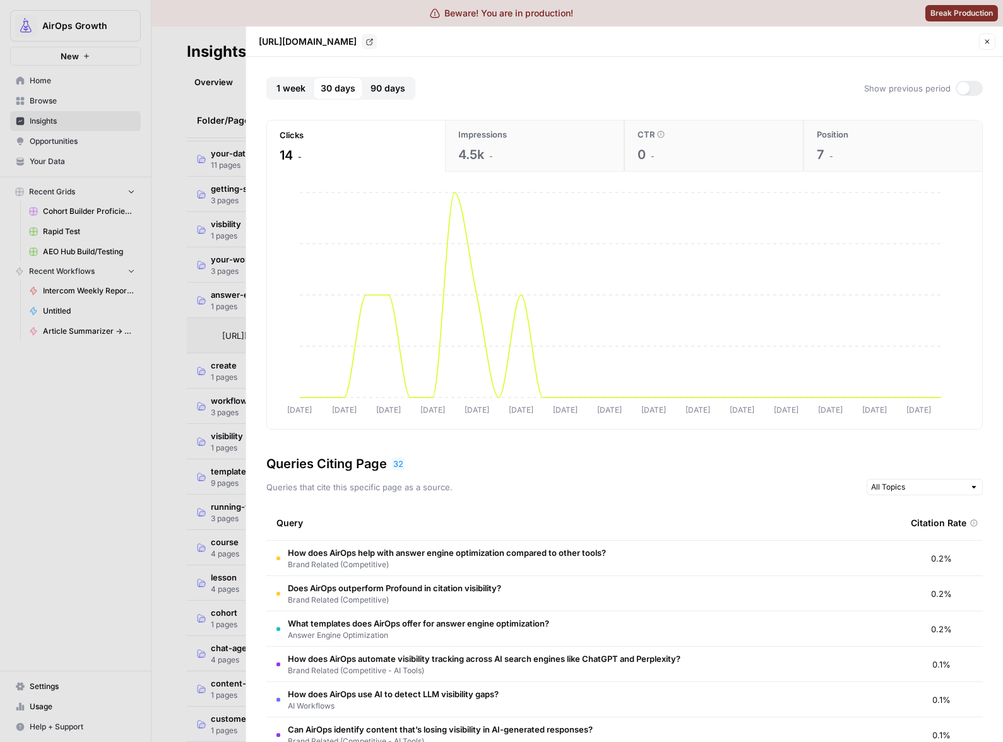
click at [491, 144] on button "Impressions 4.5k -" at bounding box center [534, 146] width 179 height 51
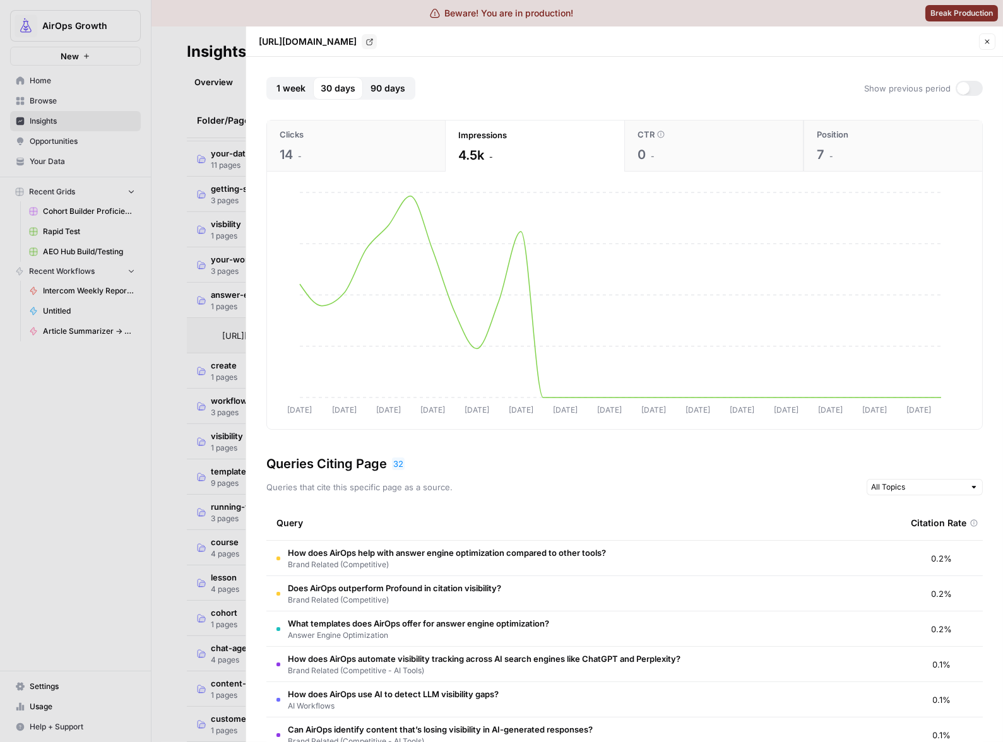
click at [201, 158] on div at bounding box center [501, 371] width 1003 height 742
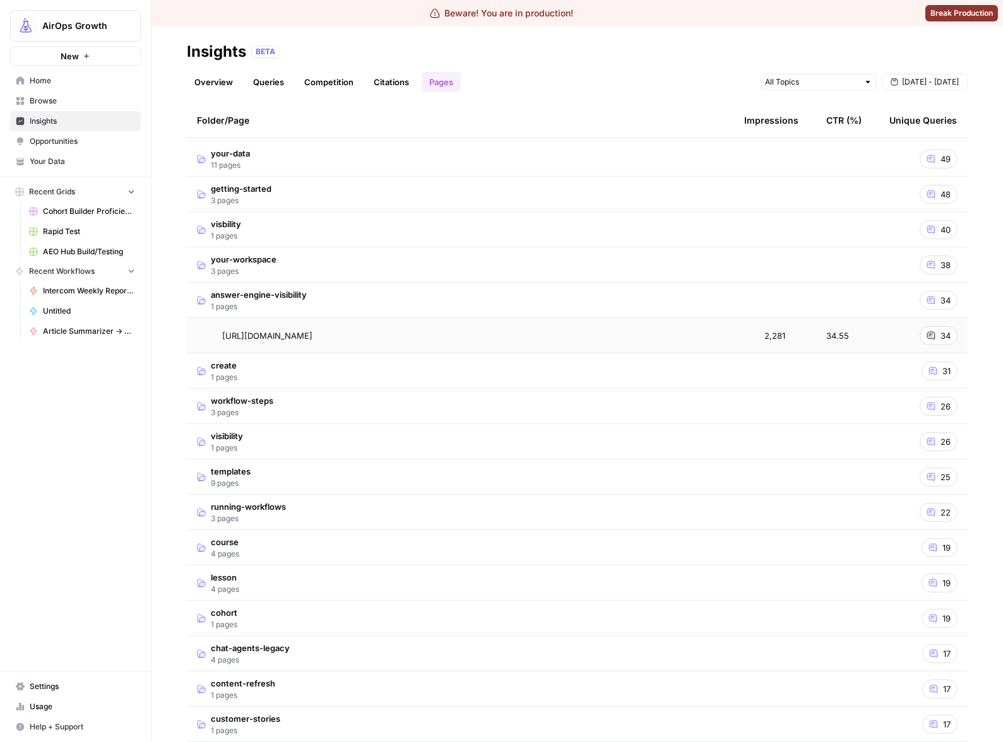
click at [278, 79] on link "Queries" at bounding box center [269, 82] width 46 height 20
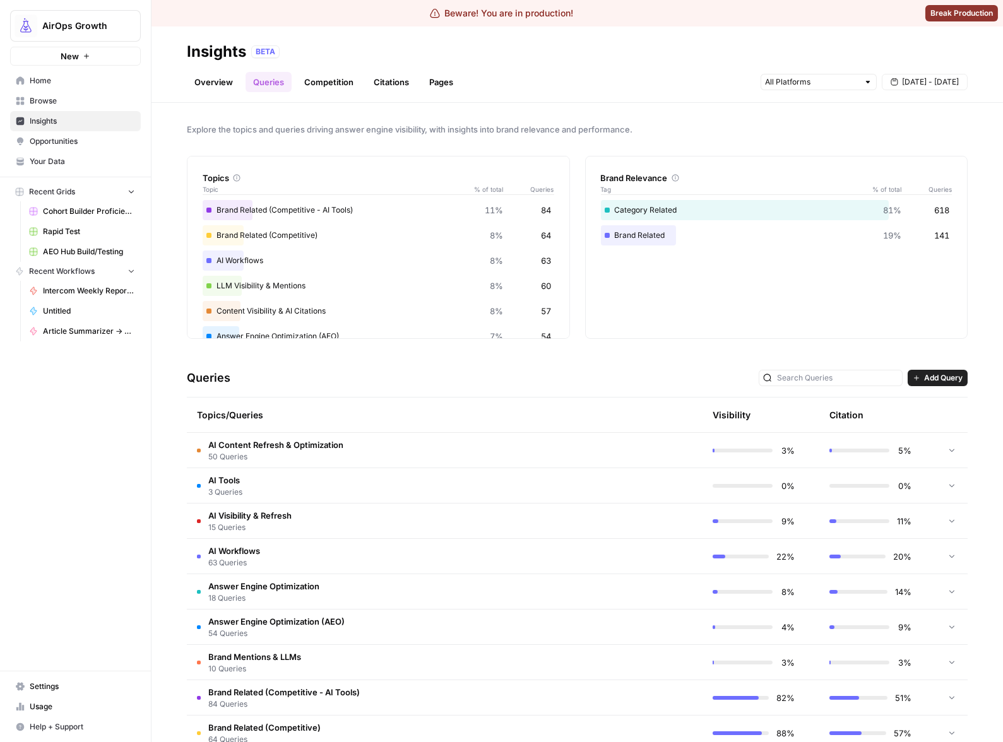
click at [463, 454] on td "AI Content Refresh & Optimization 50 Queries" at bounding box center [385, 450] width 396 height 35
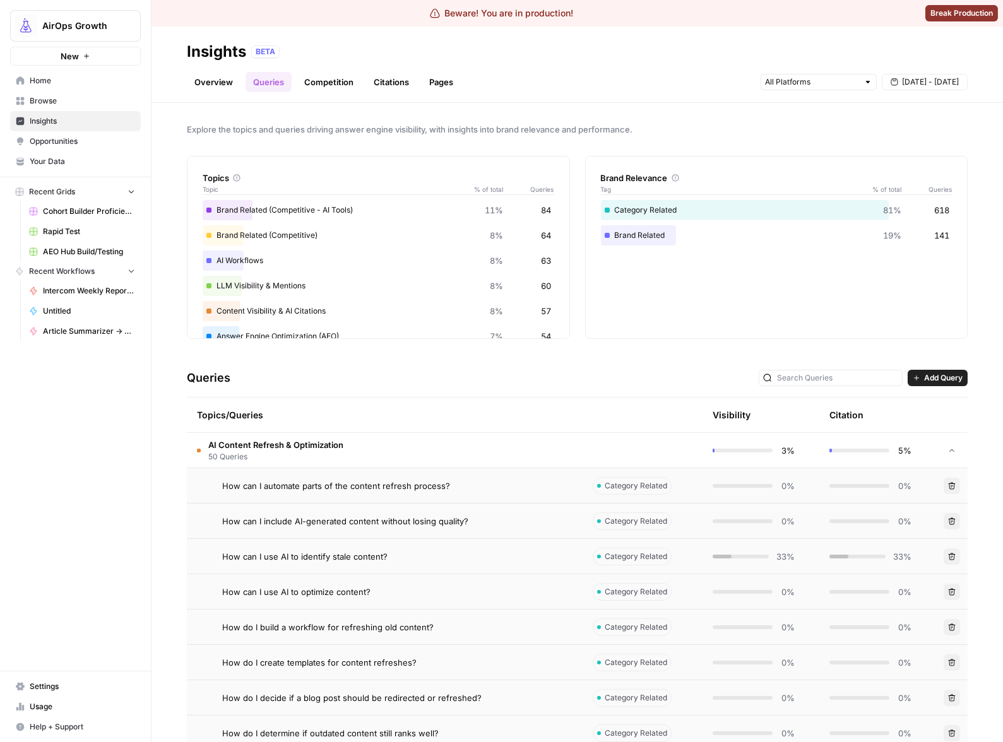
click at [488, 442] on td "AI Content Refresh & Optimization 50 Queries" at bounding box center [385, 450] width 396 height 35
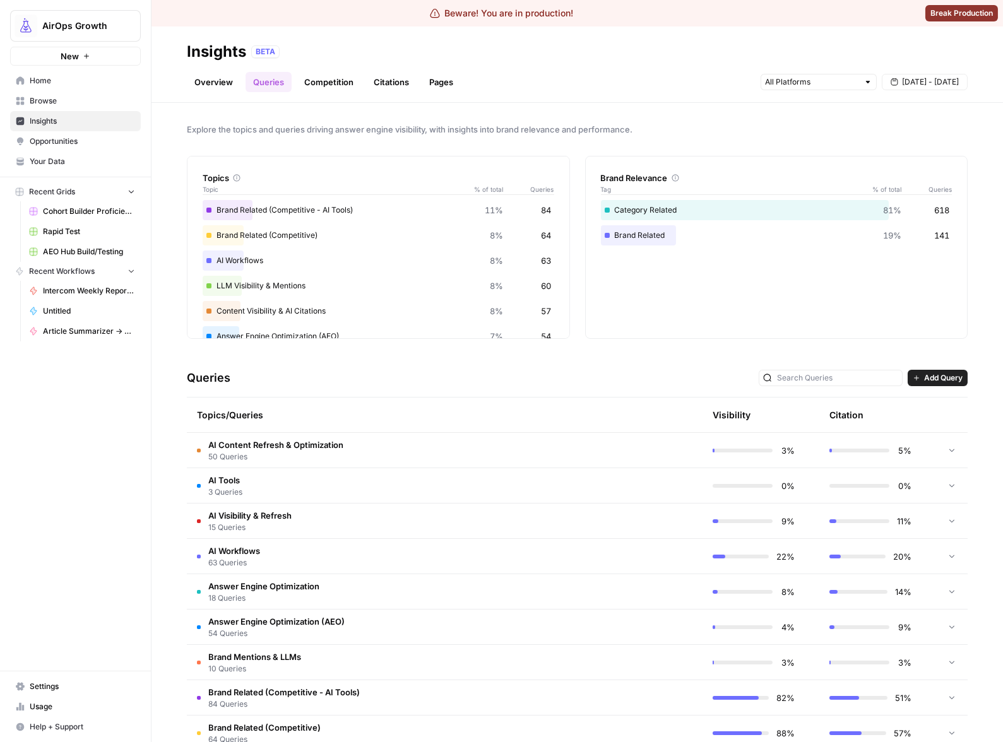
click at [488, 442] on td "AI Content Refresh & Optimization 50 Queries" at bounding box center [385, 450] width 396 height 35
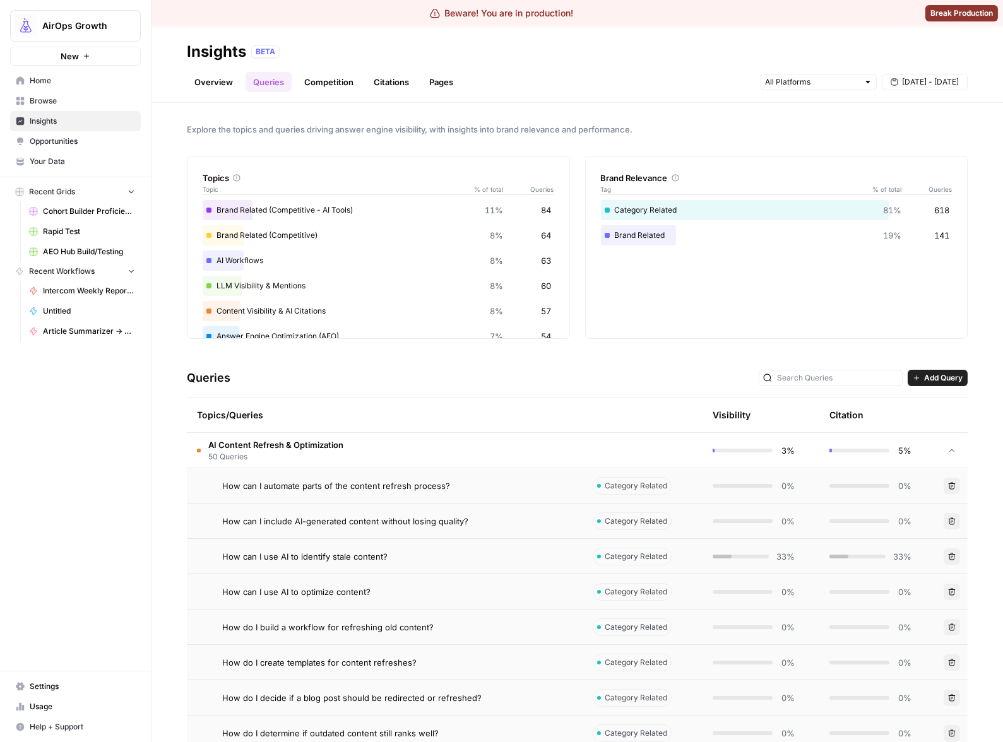
click at [488, 442] on td "AI Content Refresh & Optimization 50 Queries" at bounding box center [385, 450] width 396 height 35
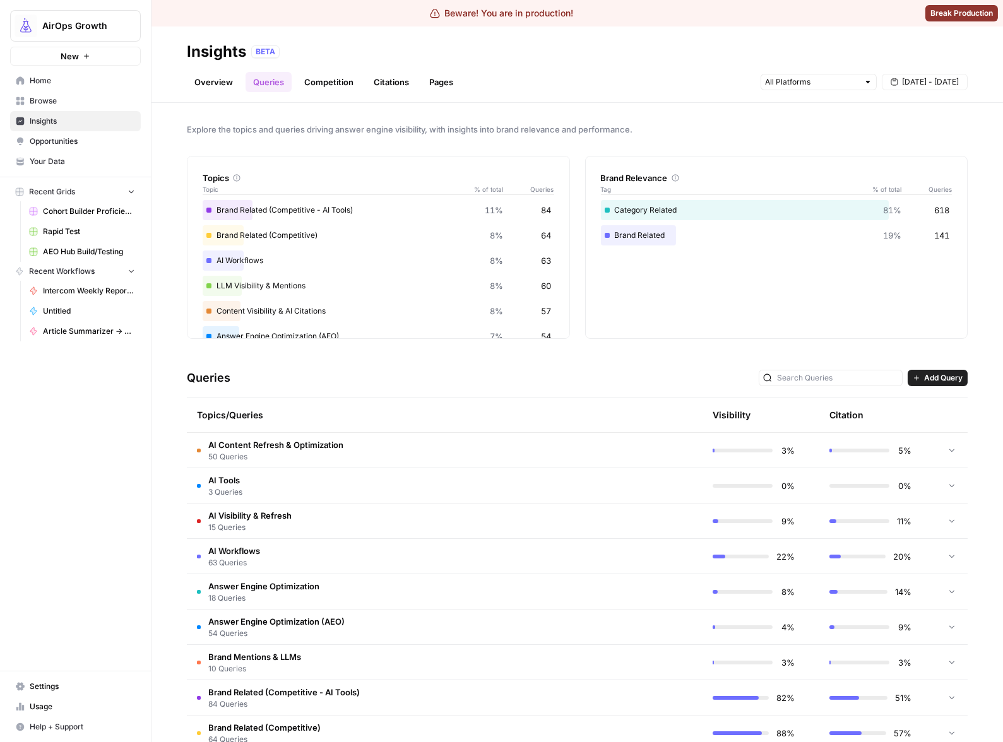
click at [500, 499] on td "AI Tools 3 Queries" at bounding box center [385, 485] width 396 height 35
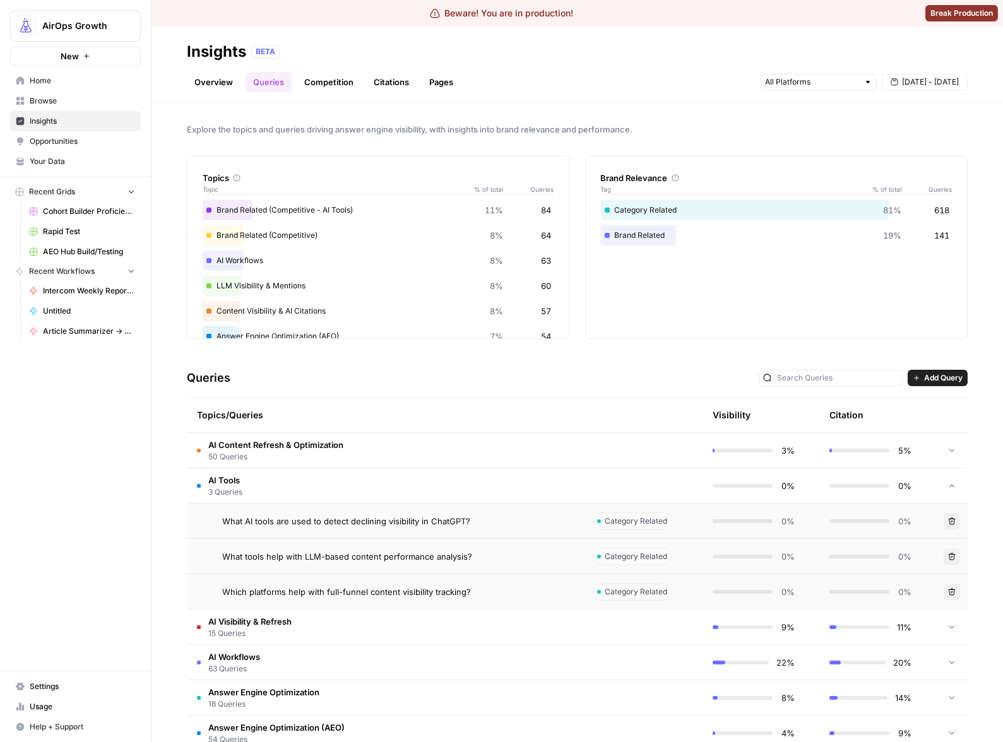
click at [502, 497] on td "AI Tools 3 Queries" at bounding box center [385, 485] width 396 height 35
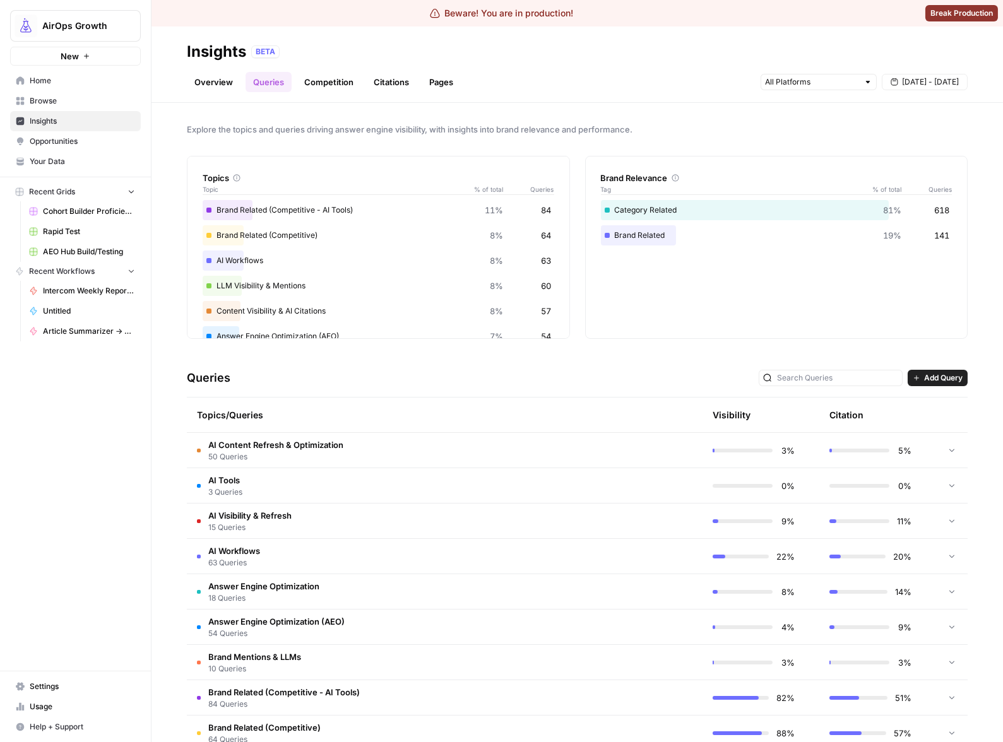
click at [502, 497] on td "AI Tools 3 Queries" at bounding box center [385, 485] width 396 height 35
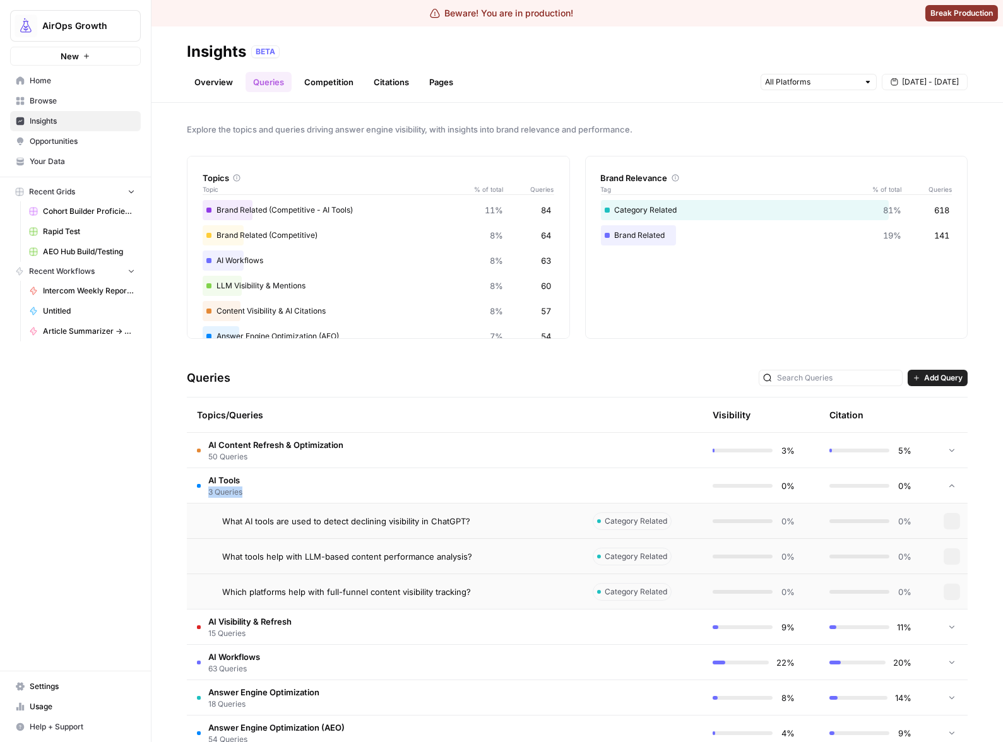
click at [502, 497] on td "AI Tools 3 Queries" at bounding box center [385, 485] width 396 height 35
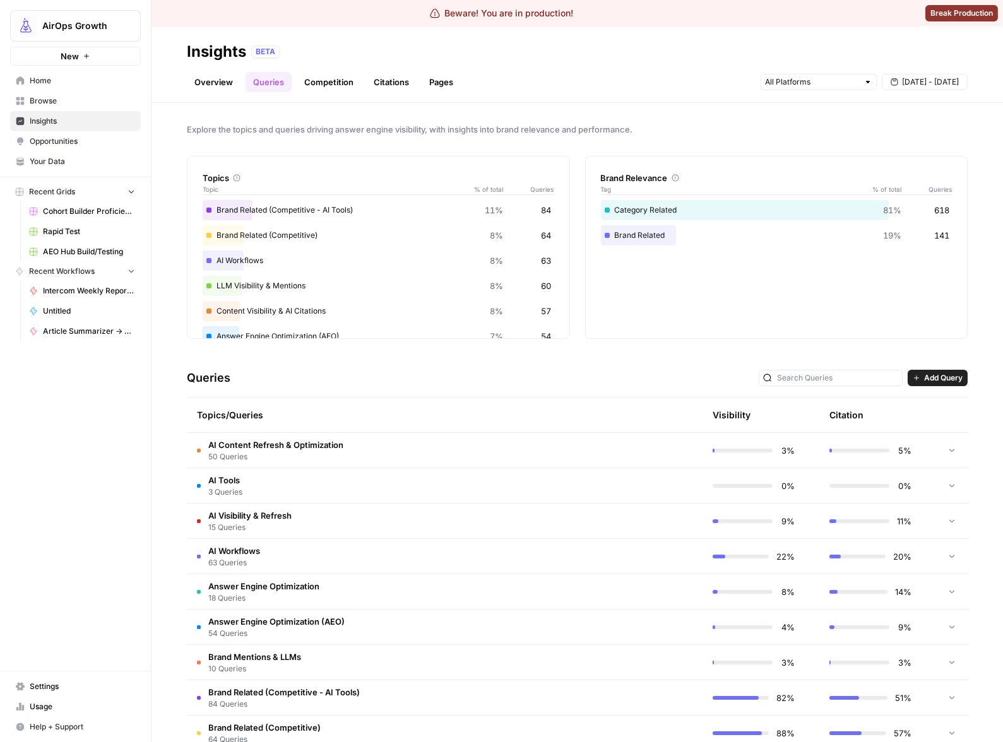
click at [514, 551] on td "AI Workflows 63 Queries" at bounding box center [385, 556] width 396 height 35
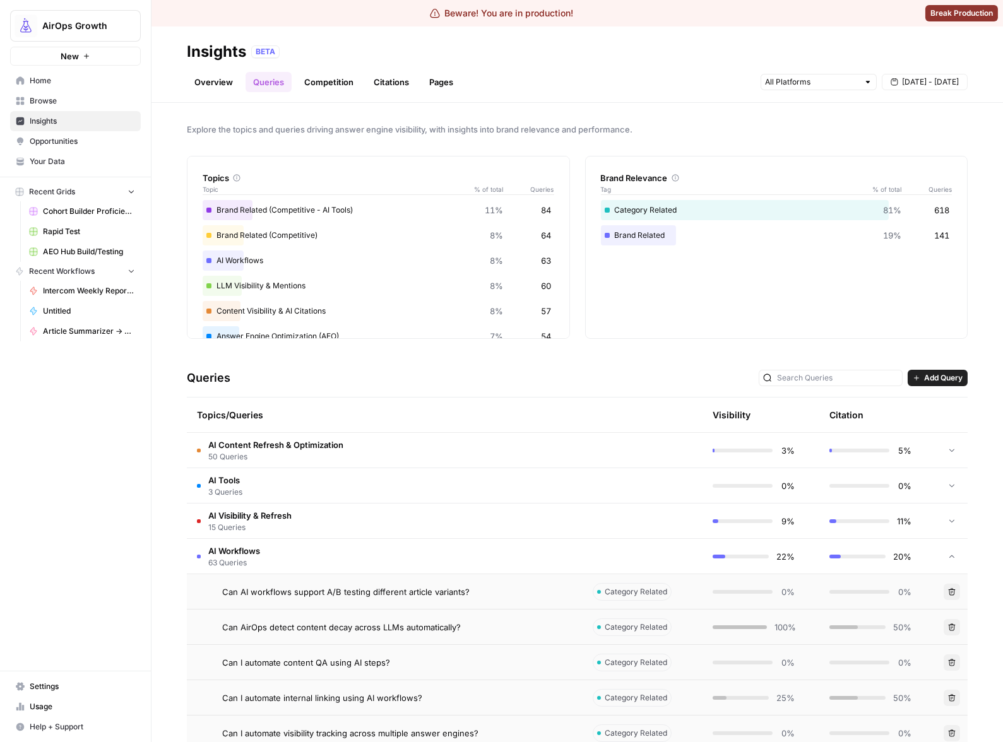
click at [511, 557] on td "AI Workflows 63 Queries" at bounding box center [385, 556] width 396 height 35
